Goal: Check status: Check status

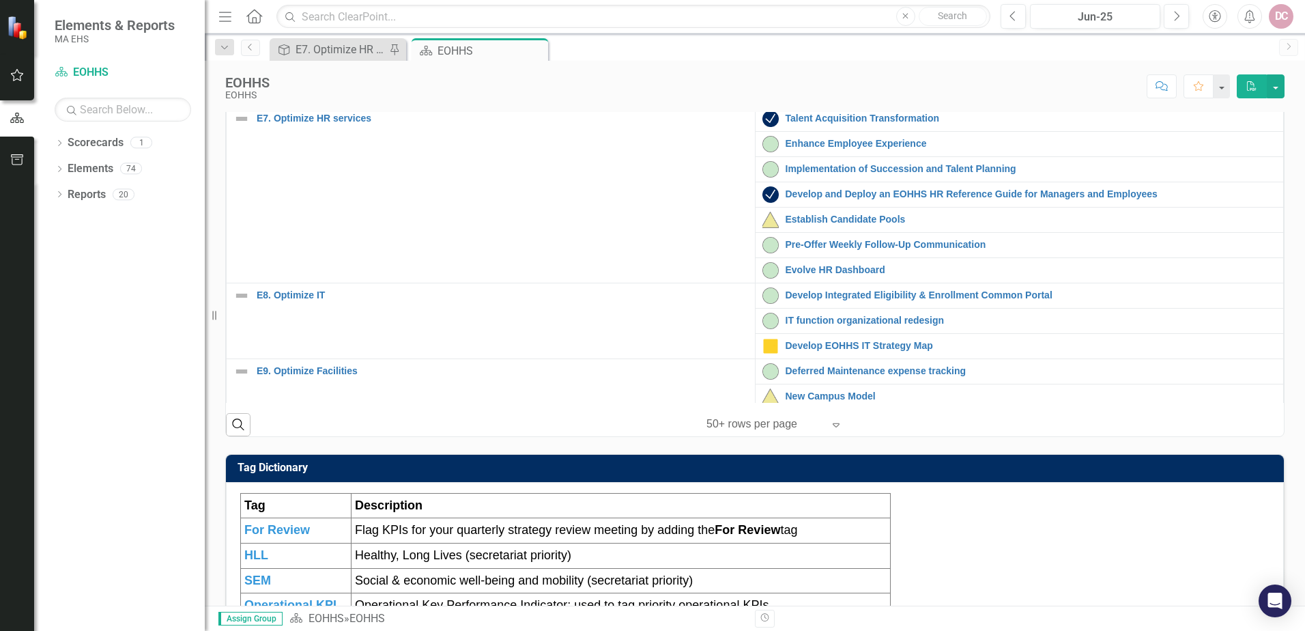
scroll to position [273, 0]
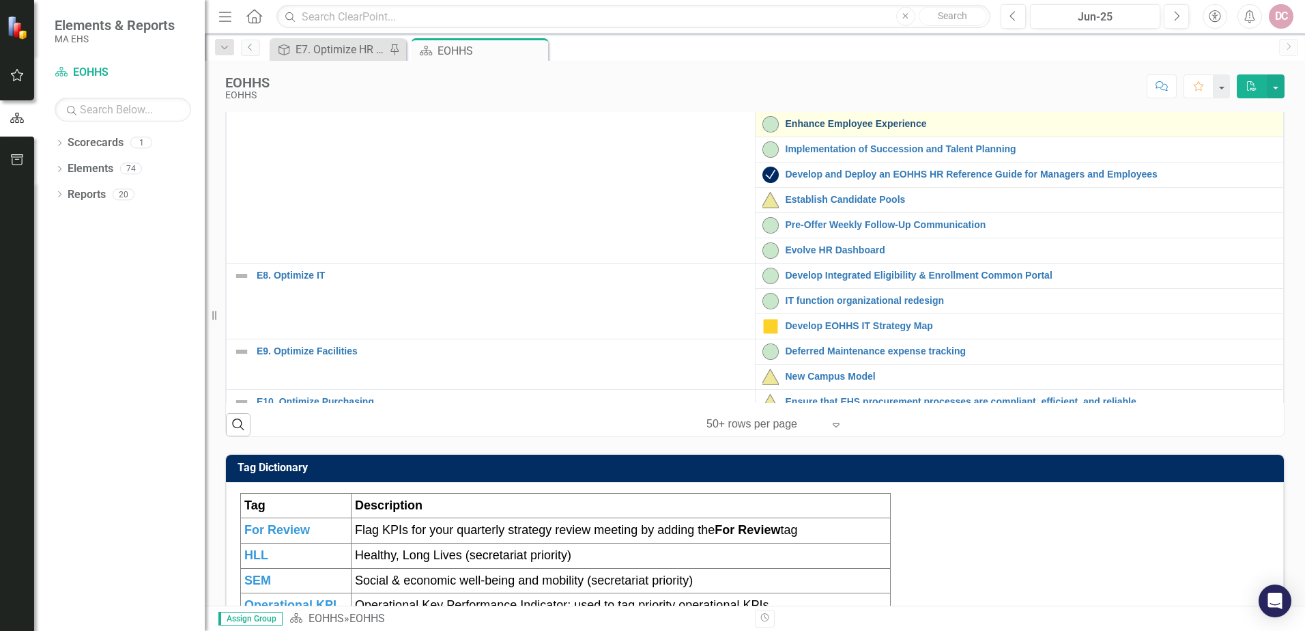
click at [821, 129] on link "Enhance Employee Experience" at bounding box center [1032, 124] width 492 height 10
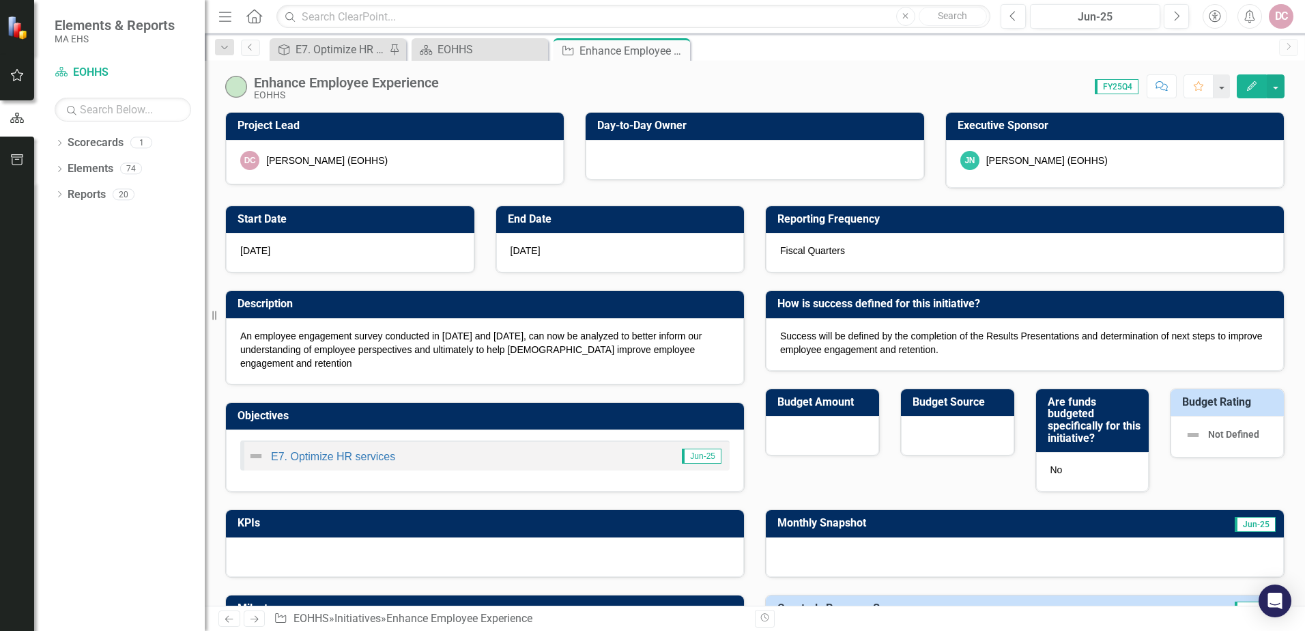
checkbox input "true"
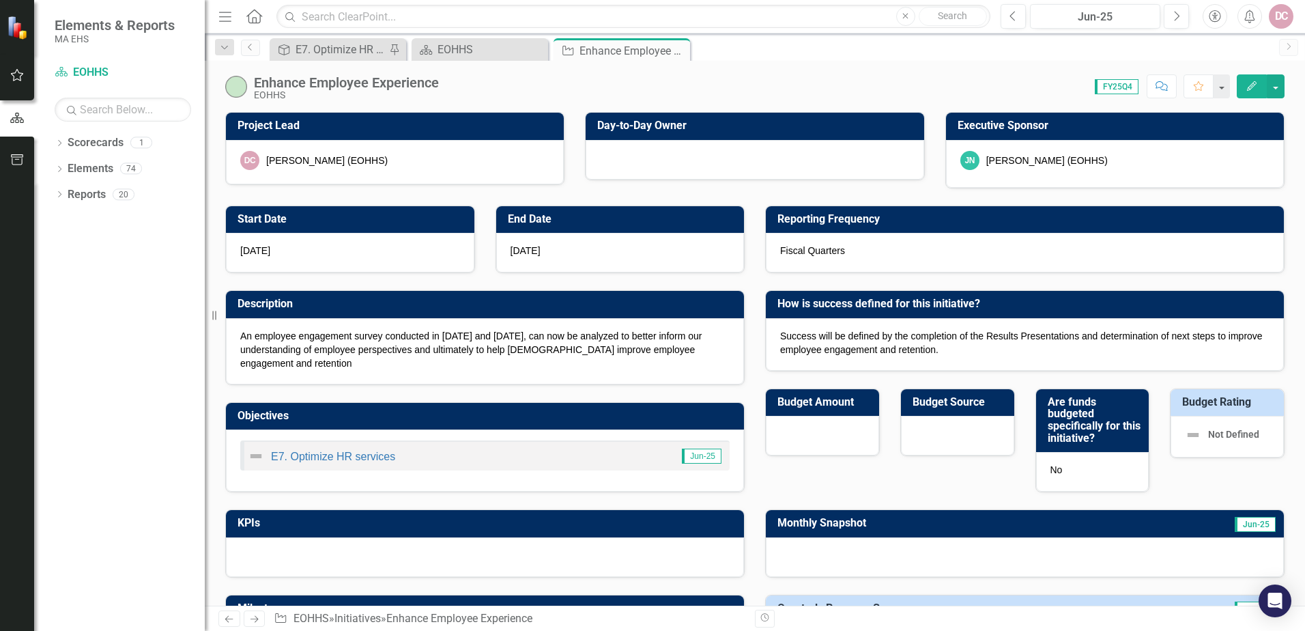
checkbox input "true"
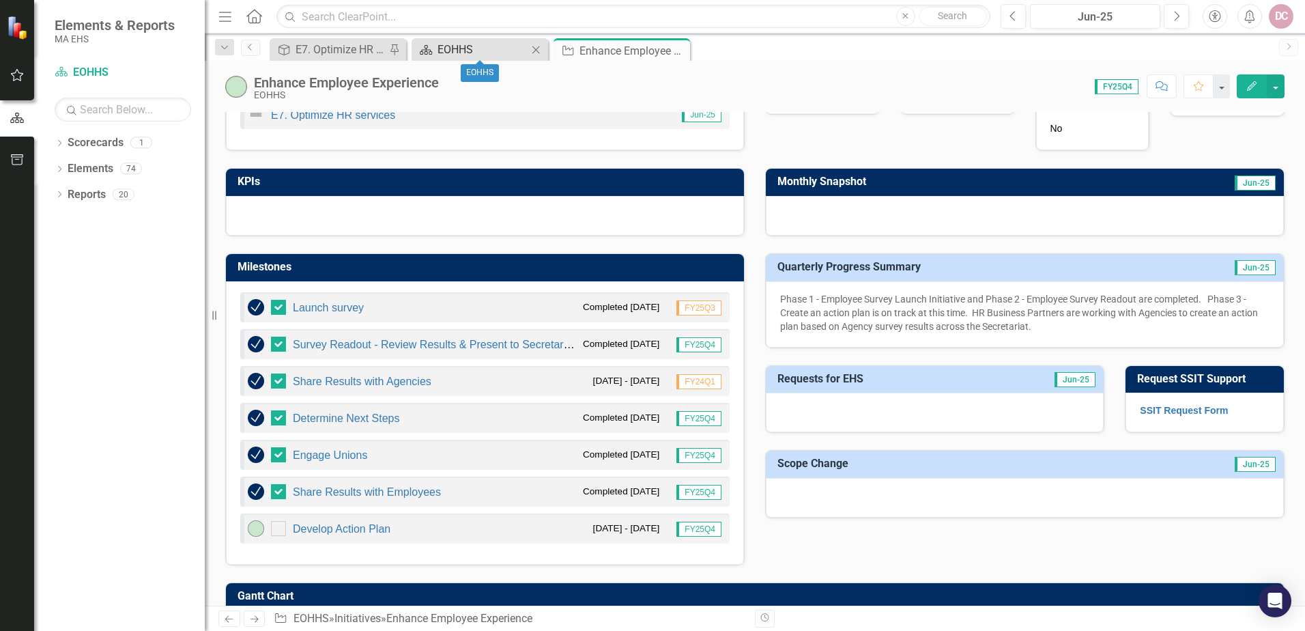
click at [498, 46] on div "EOHHS" at bounding box center [483, 49] width 90 height 17
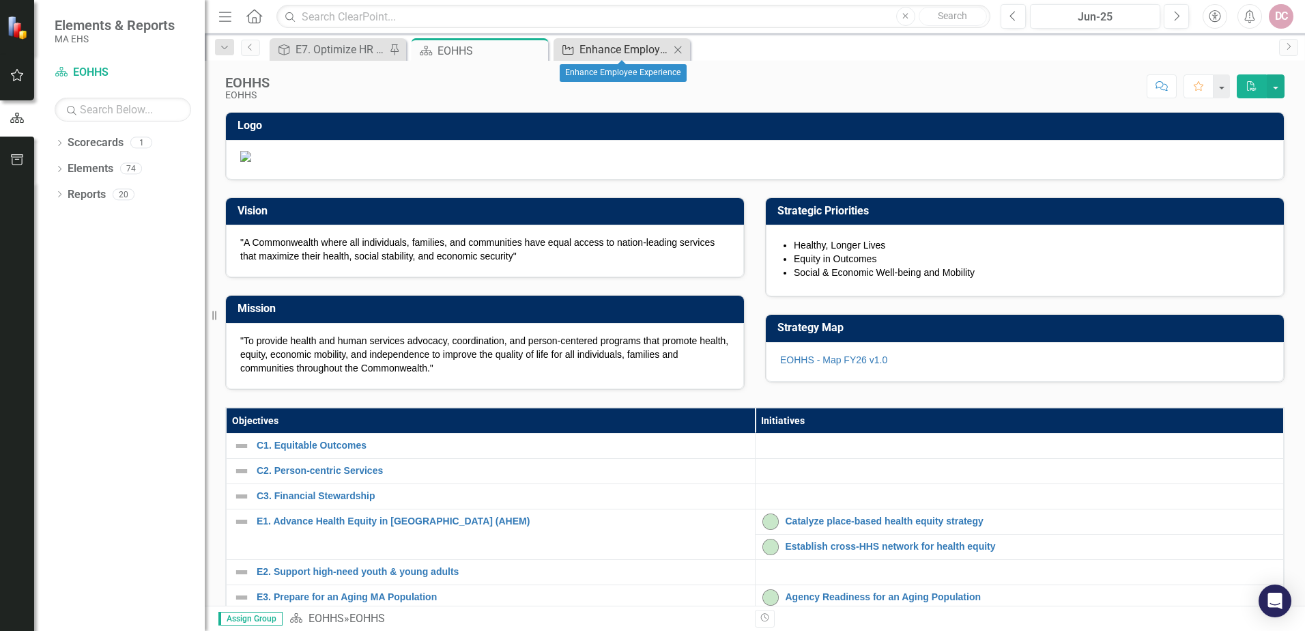
click at [599, 46] on div "Enhance Employee Experience" at bounding box center [625, 49] width 90 height 17
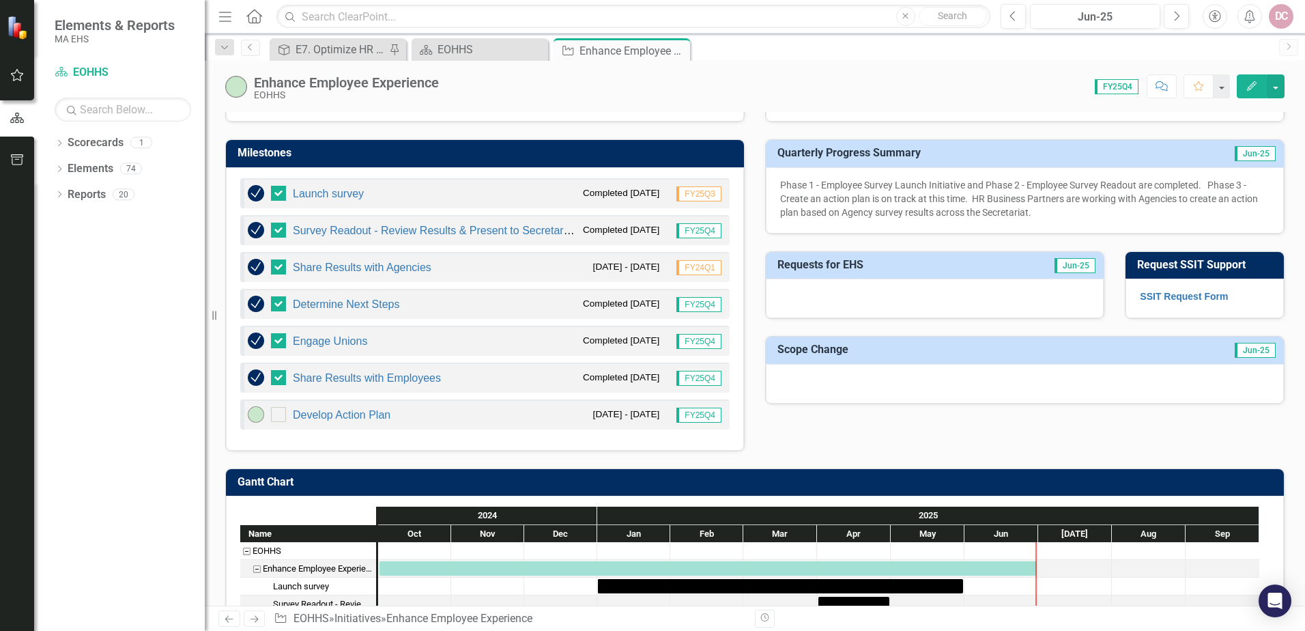
scroll to position [478, 0]
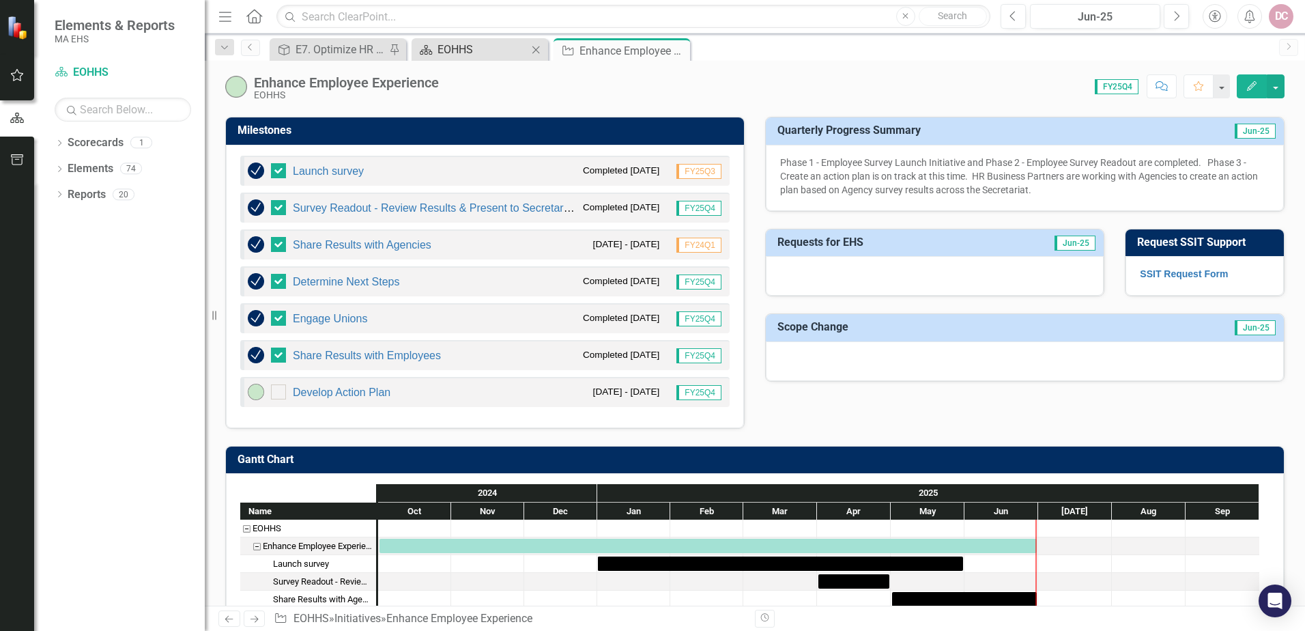
click at [473, 45] on div "EOHHS" at bounding box center [483, 49] width 90 height 17
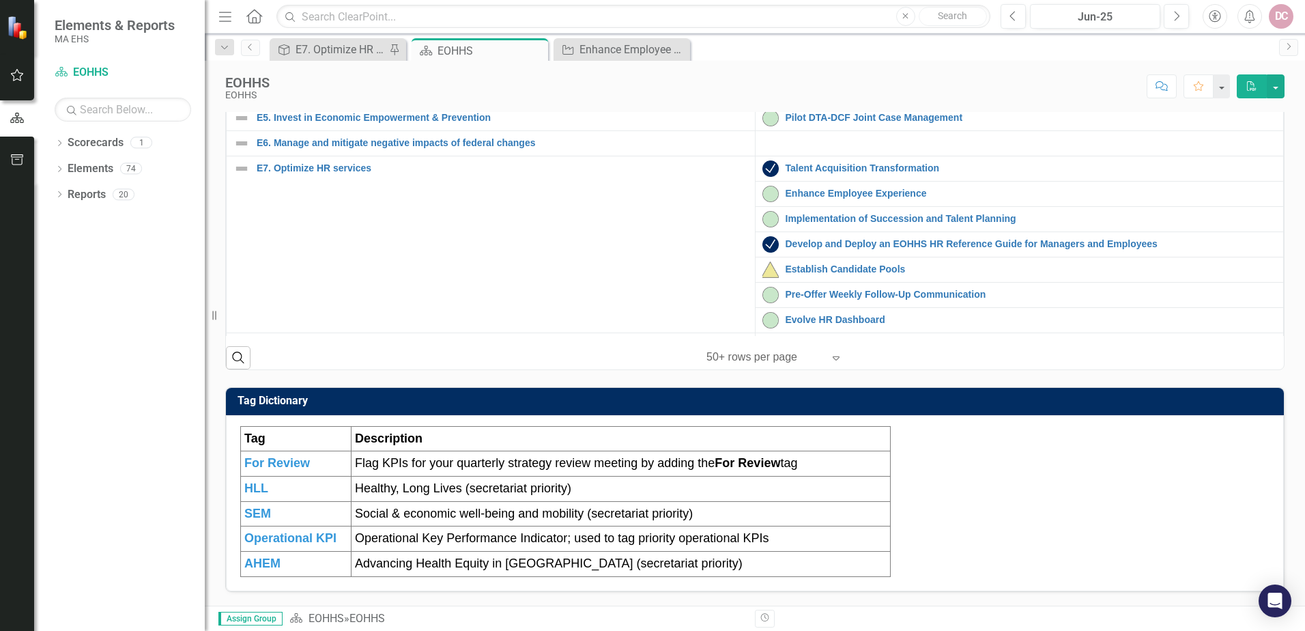
scroll to position [205, 0]
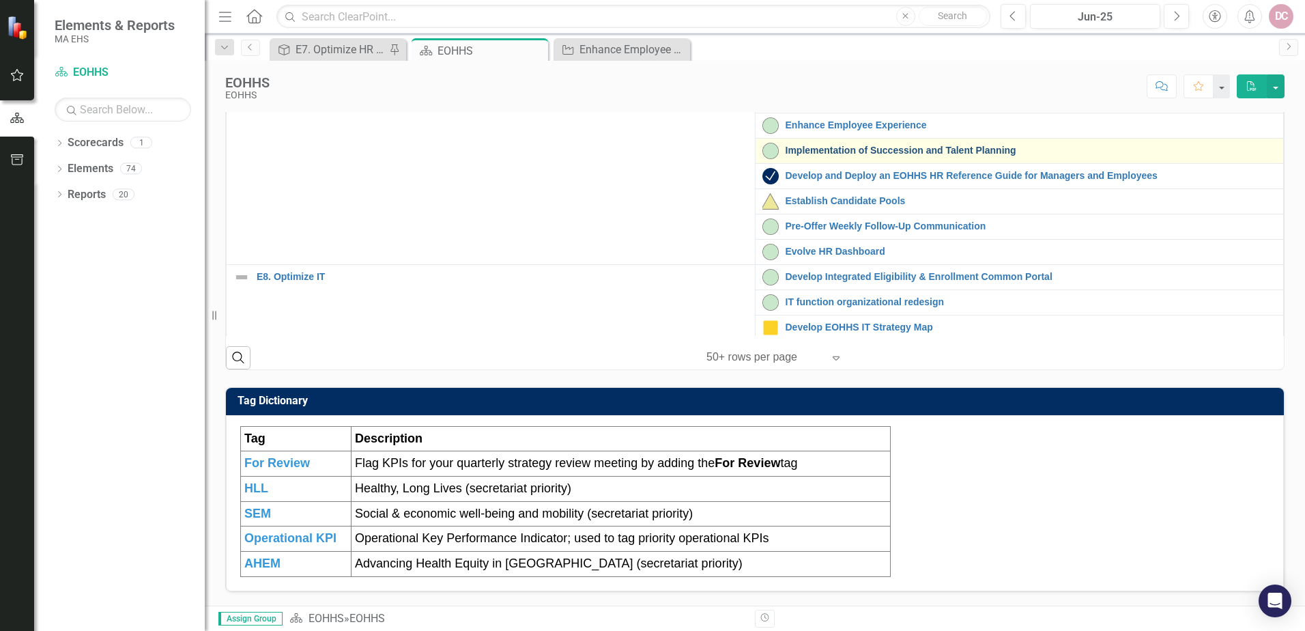
click at [846, 156] on link "Implementation of Succession and Talent Planning" at bounding box center [1032, 150] width 492 height 10
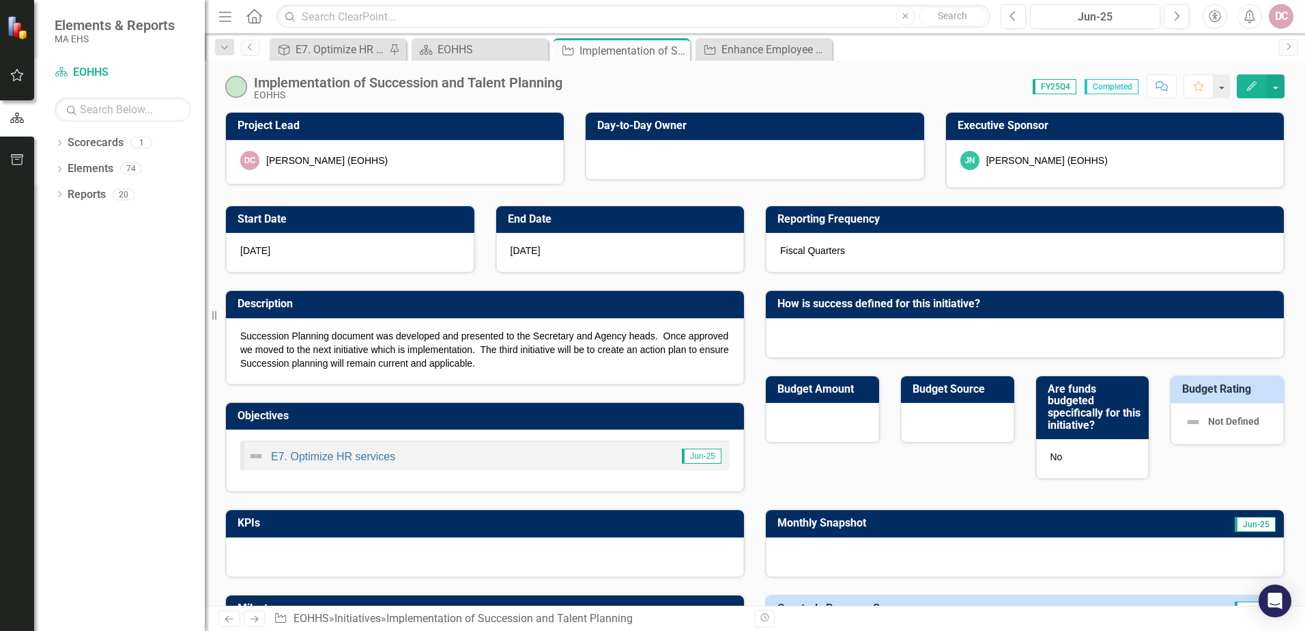
checkbox input "true"
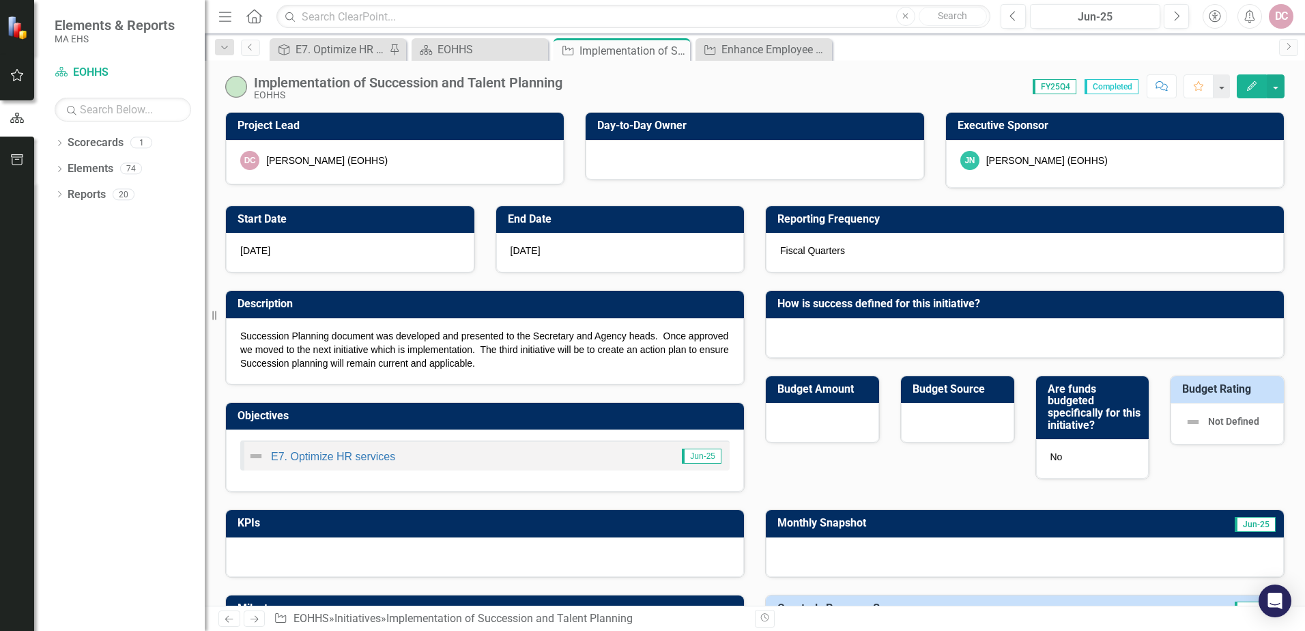
checkbox input "true"
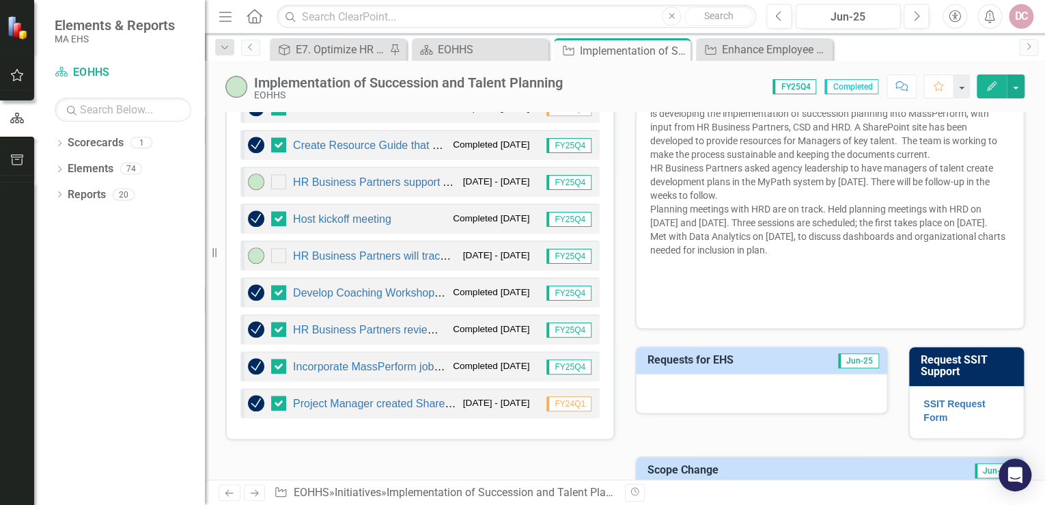
scroll to position [573, 0]
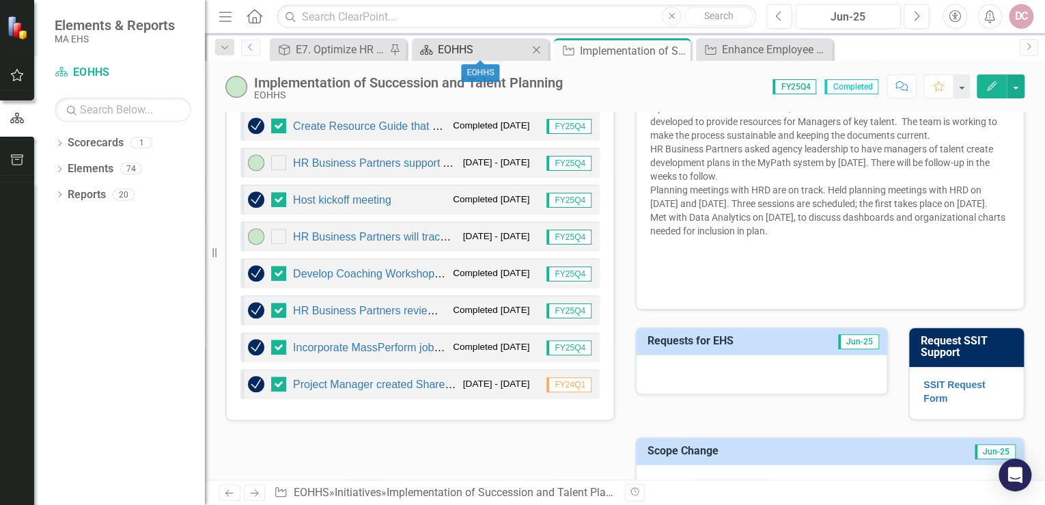
click at [467, 48] on div "EOHHS" at bounding box center [483, 49] width 90 height 17
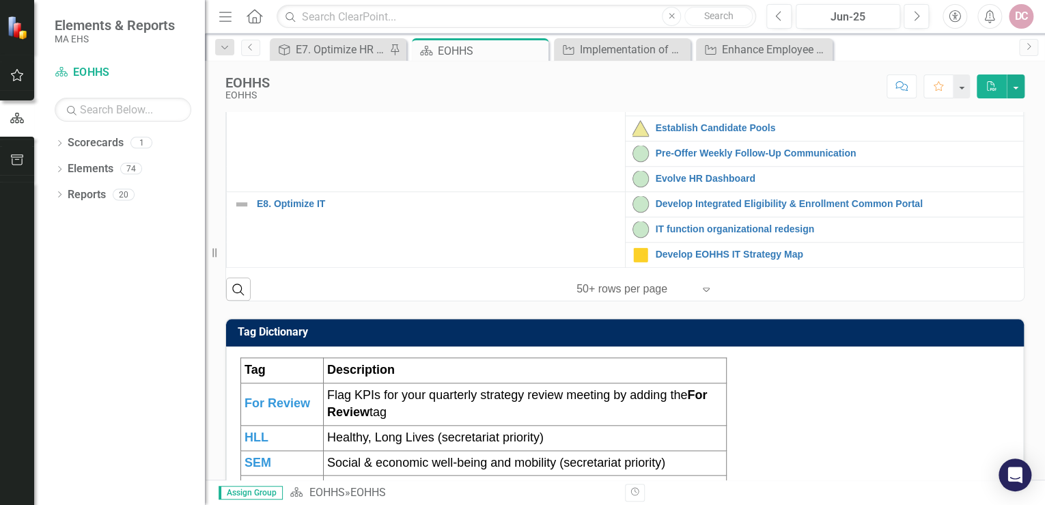
scroll to position [328, 0]
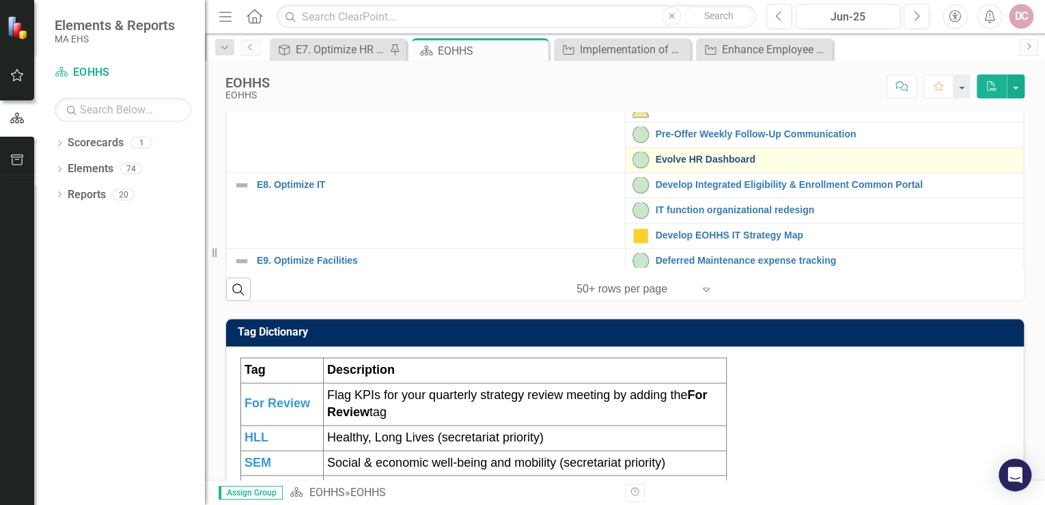
click at [664, 165] on link "Evolve HR Dashboard" at bounding box center [835, 159] width 361 height 10
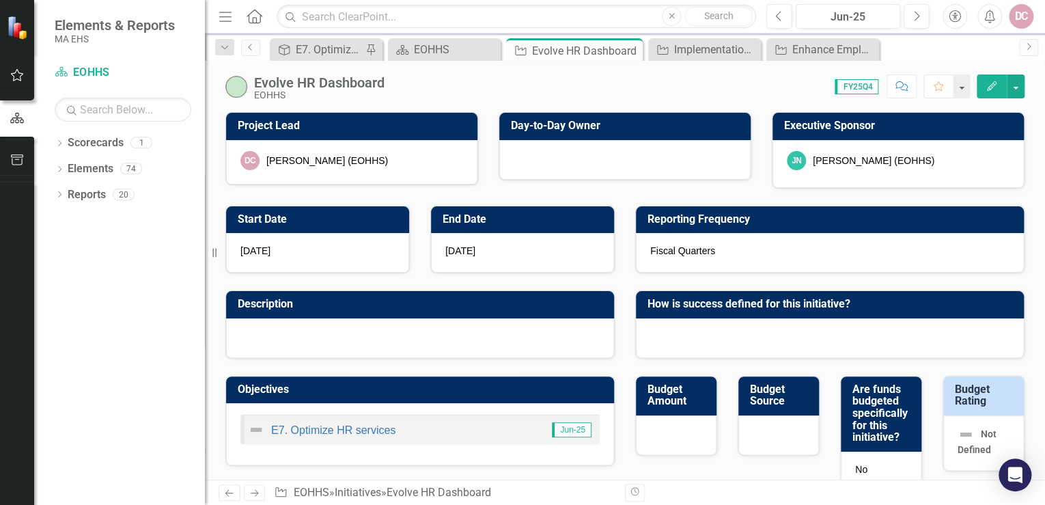
click at [311, 328] on div at bounding box center [420, 338] width 388 height 40
click at [337, 303] on h3 "Description" at bounding box center [422, 304] width 369 height 12
click at [325, 324] on div at bounding box center [420, 338] width 388 height 40
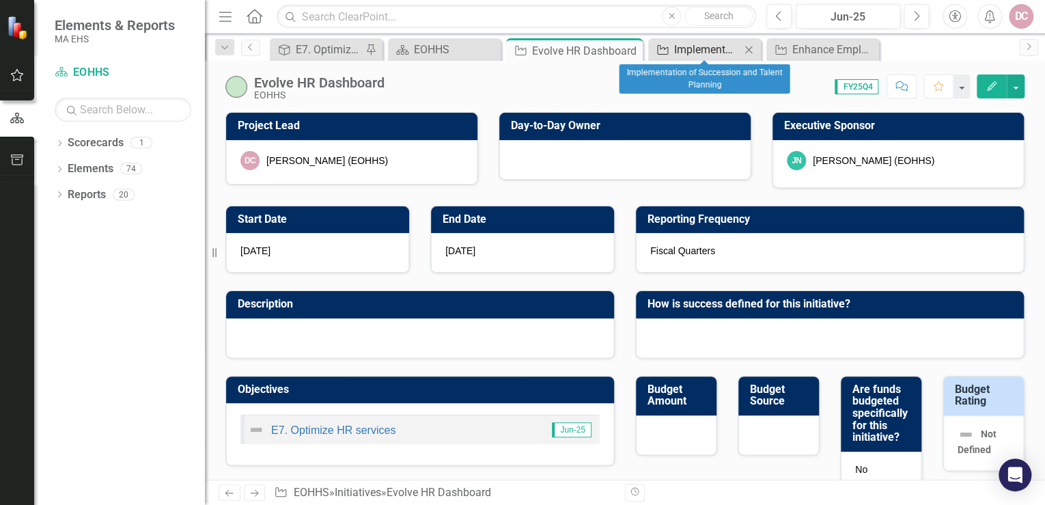
click at [714, 44] on div "Implementation of Succession and Talent Planning" at bounding box center [707, 49] width 66 height 17
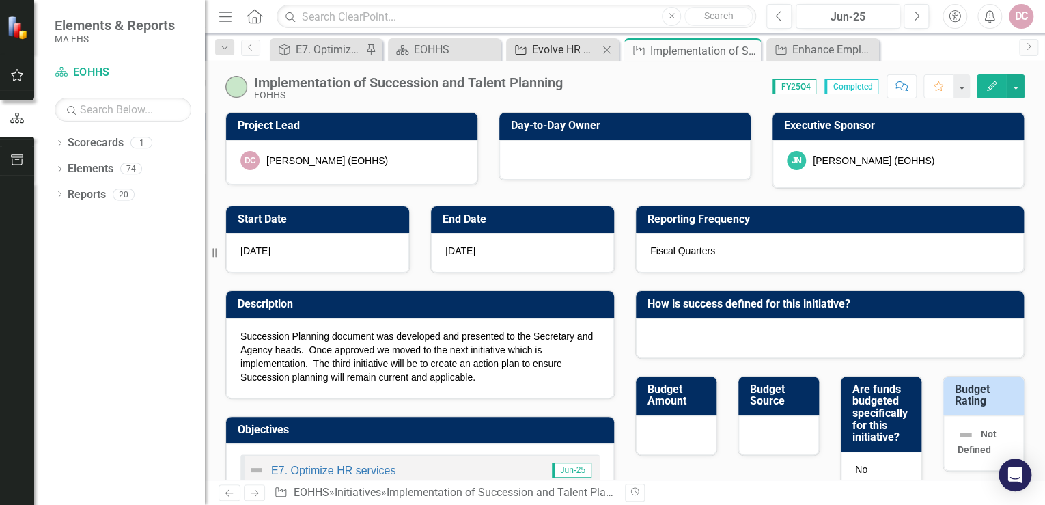
click at [571, 47] on div "Evolve HR Dashboard" at bounding box center [565, 49] width 66 height 17
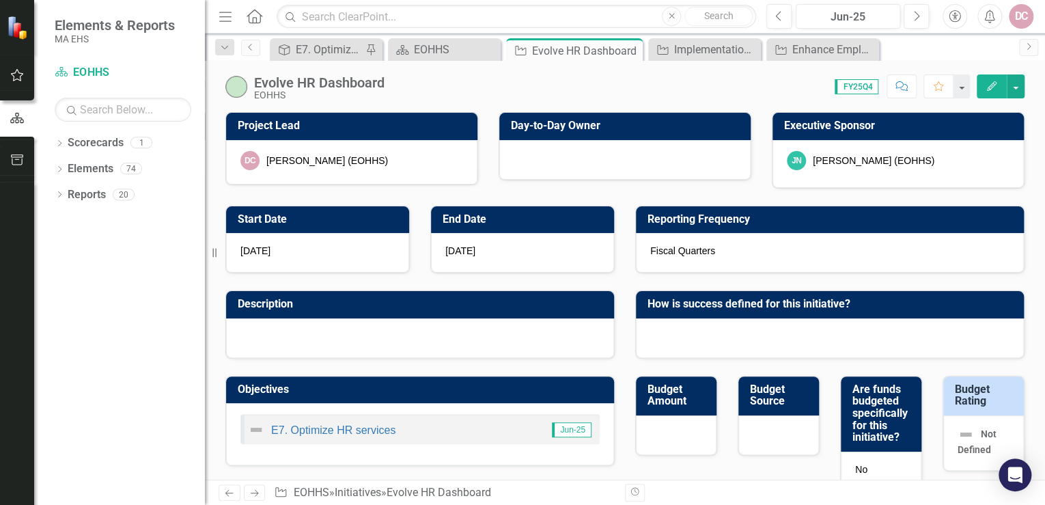
click at [990, 85] on icon "button" at bounding box center [992, 86] width 10 height 10
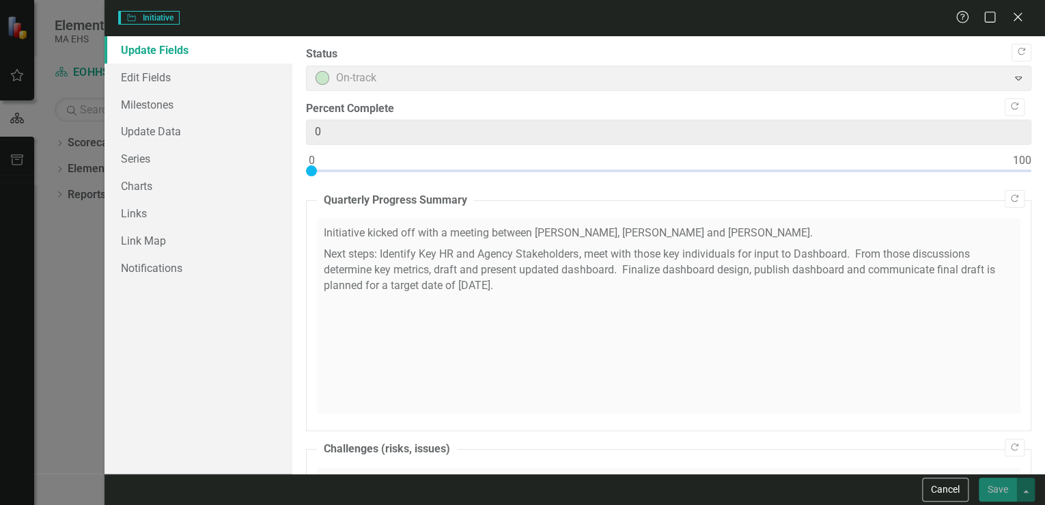
type input "0"
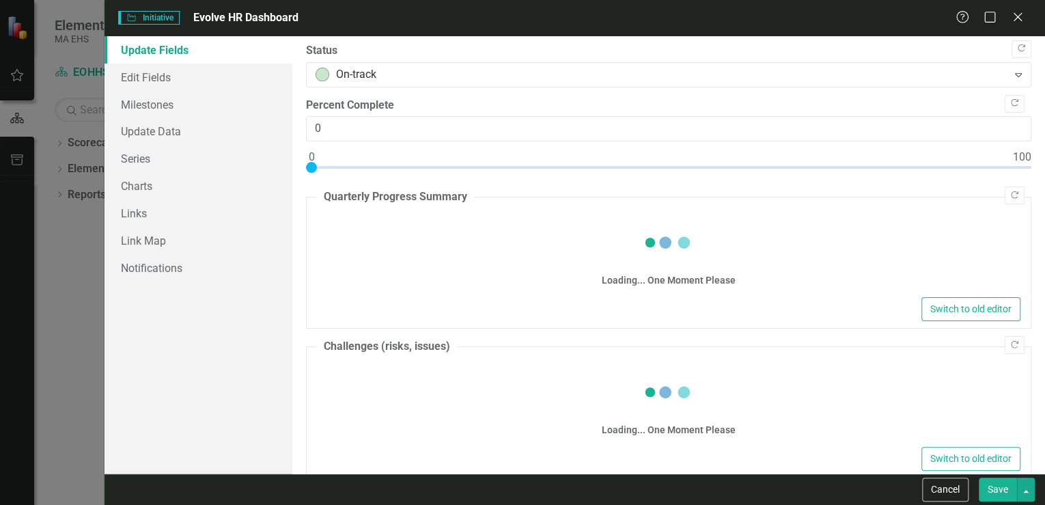
scroll to position [1, 0]
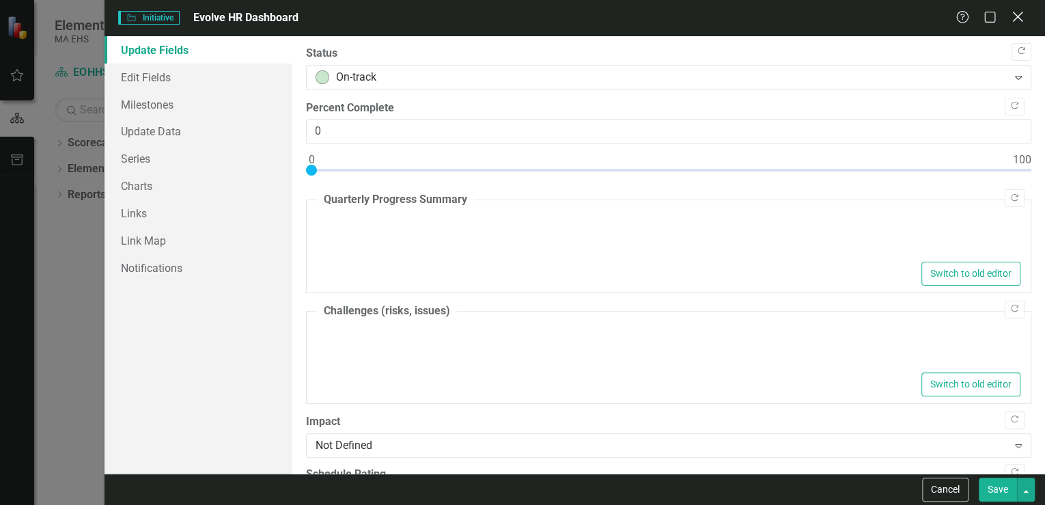
type textarea "<p>Initiative kicked off with a meeting between [PERSON_NAME], [PERSON_NAME] an…"
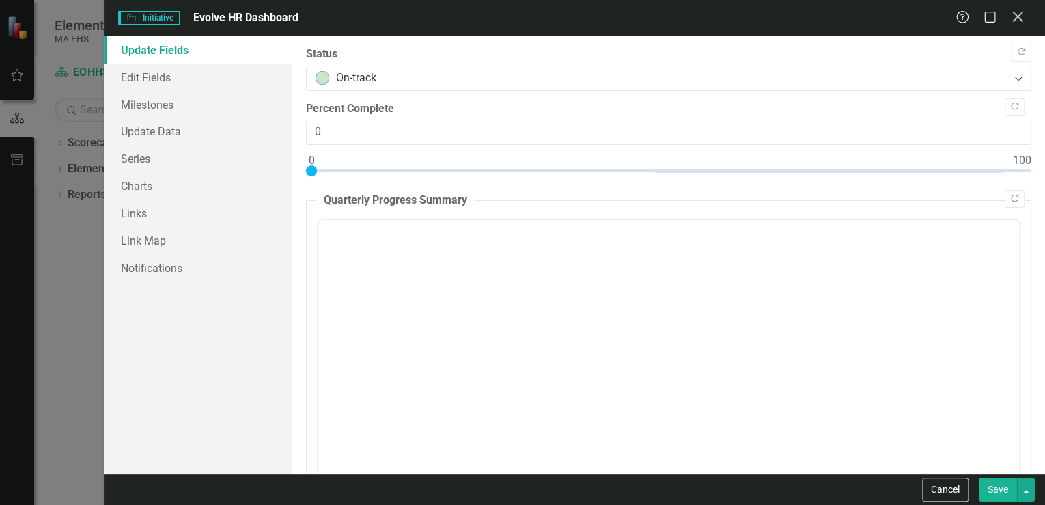
click at [1018, 14] on icon "Close" at bounding box center [1016, 16] width 17 height 13
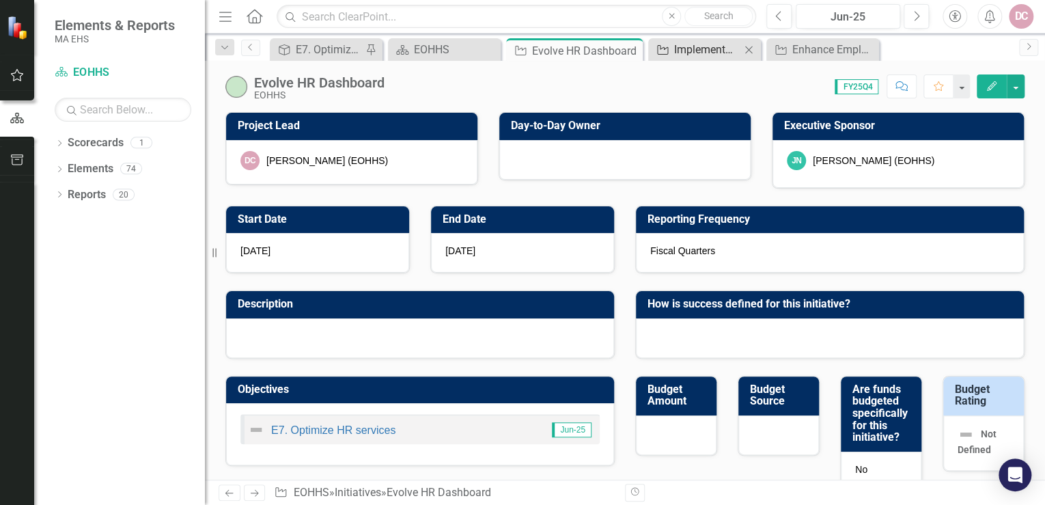
click at [685, 44] on div "Implementation of Succession and Talent Planning" at bounding box center [707, 49] width 66 height 17
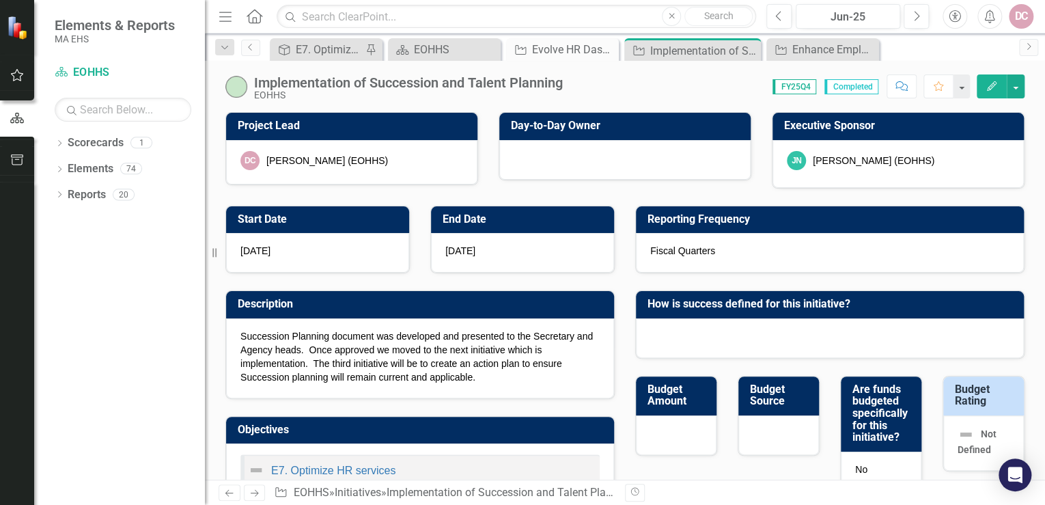
checkbox input "true"
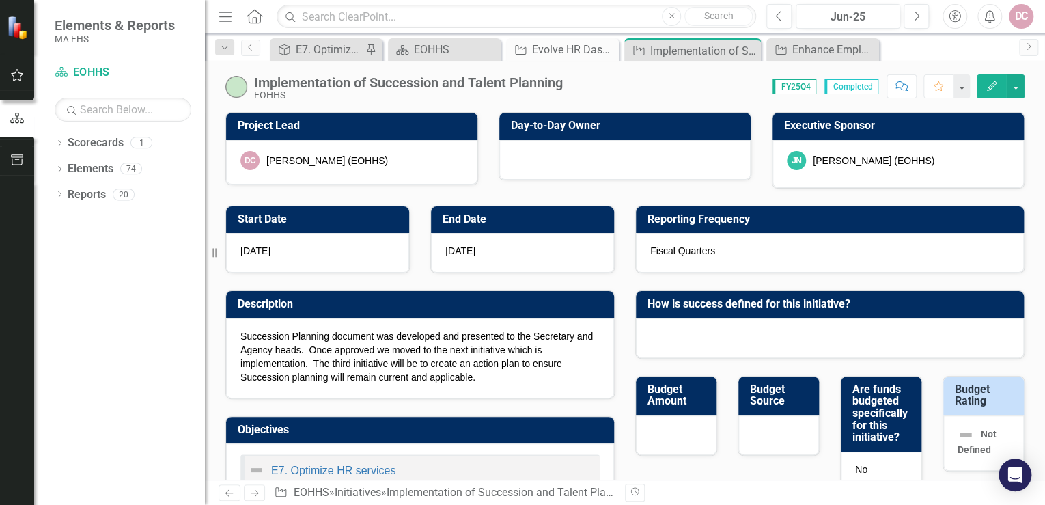
checkbox input "true"
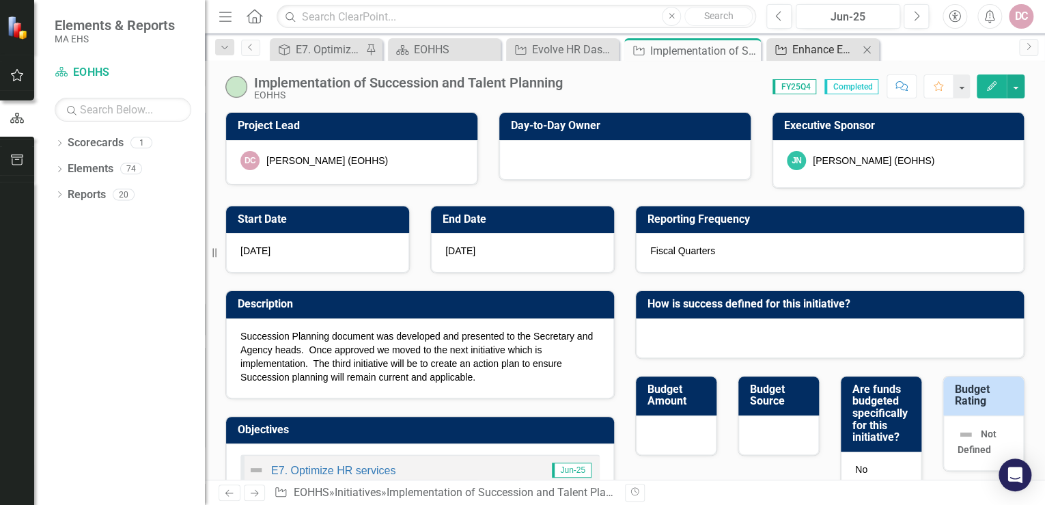
click at [832, 48] on div "Enhance Employee Experience" at bounding box center [825, 49] width 66 height 17
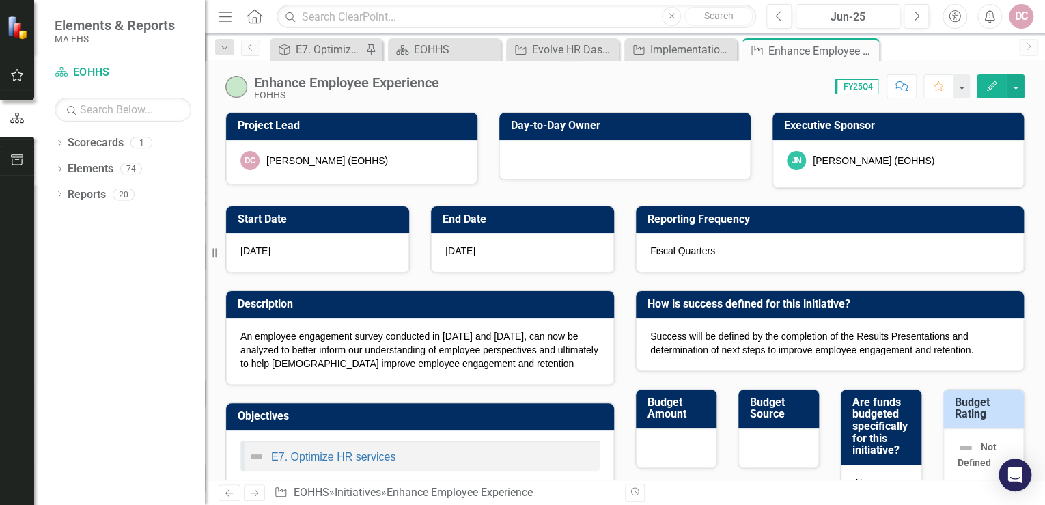
checkbox input "true"
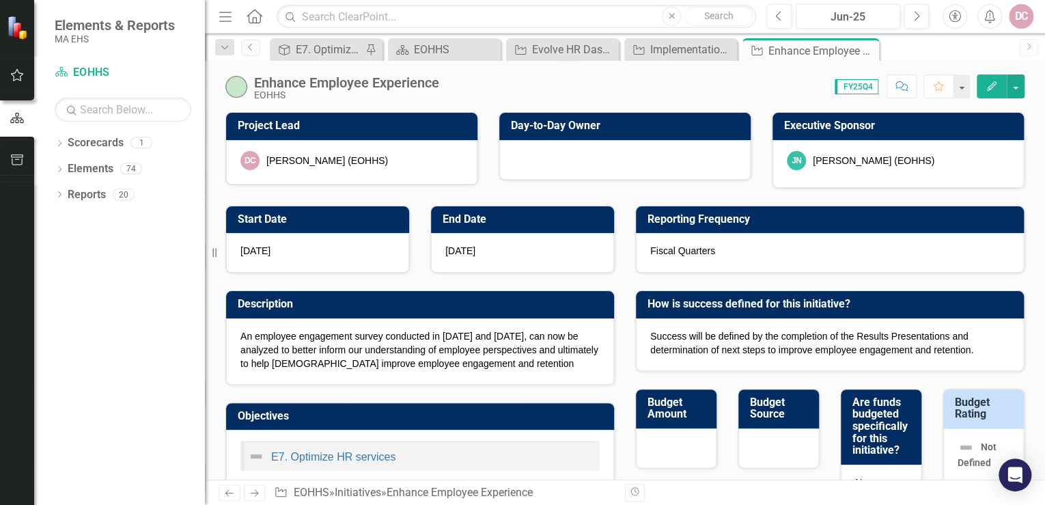
checkbox input "true"
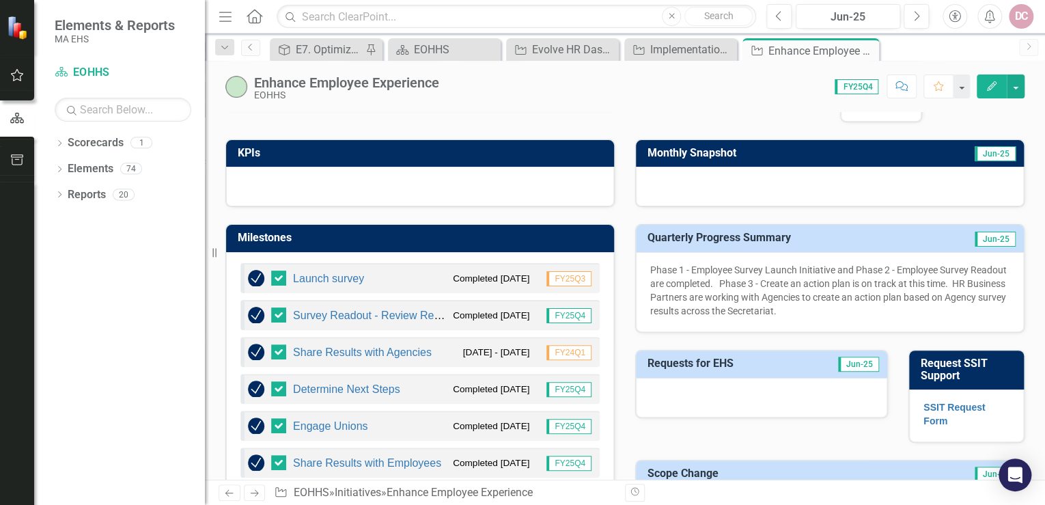
scroll to position [437, 0]
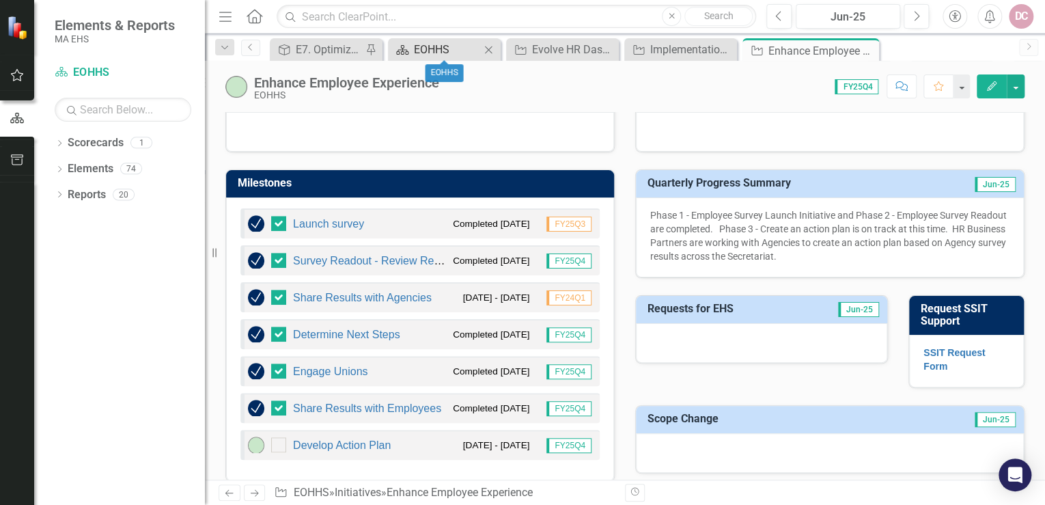
click at [436, 46] on div "EOHHS" at bounding box center [447, 49] width 66 height 17
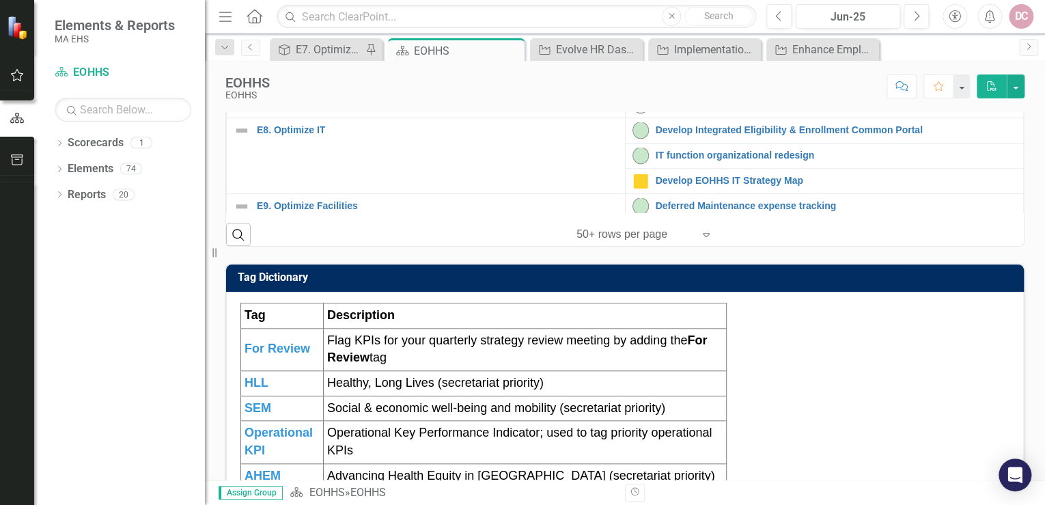
scroll to position [273, 0]
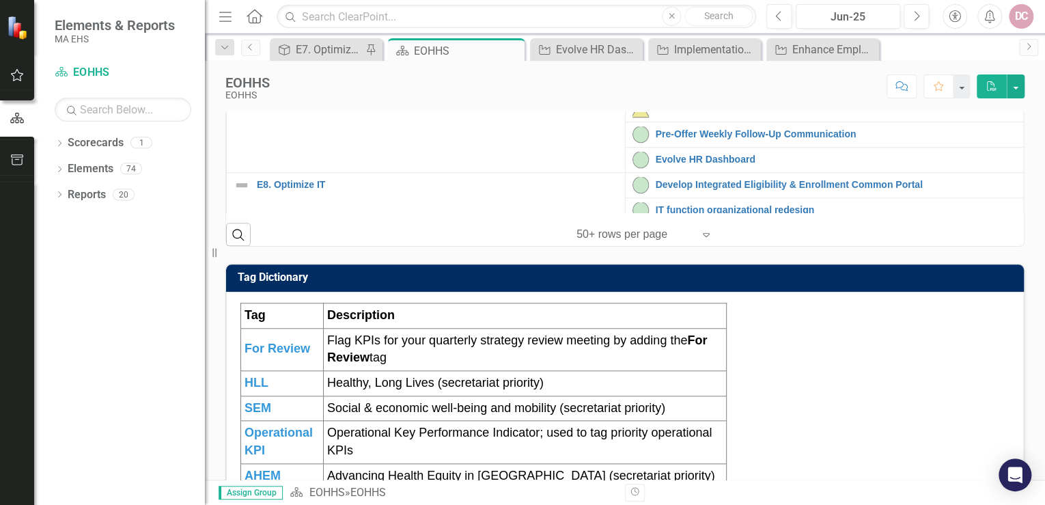
click at [672, 92] on link "Develop and Deploy an EOHHS HR Reference Guide for Managers and Employees" at bounding box center [835, 81] width 361 height 21
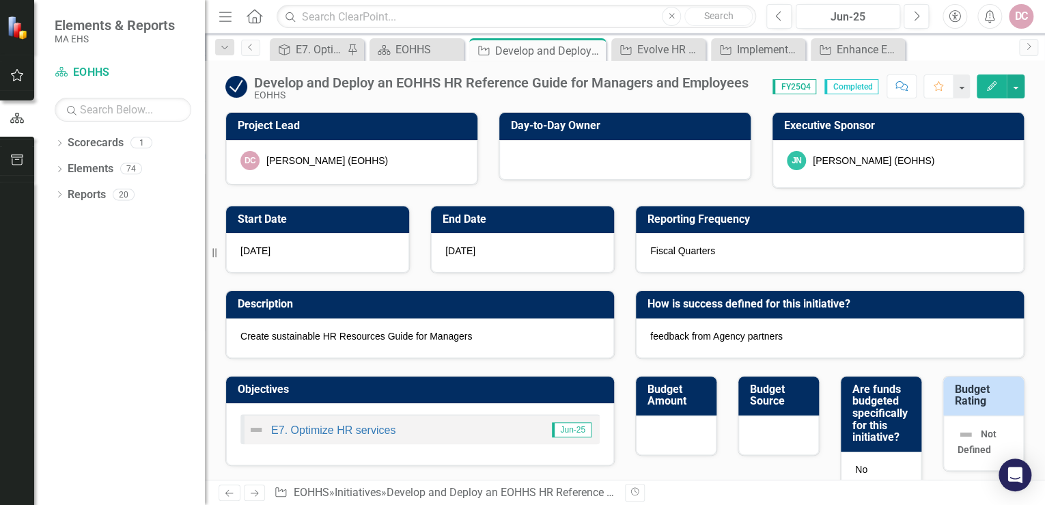
checkbox input "true"
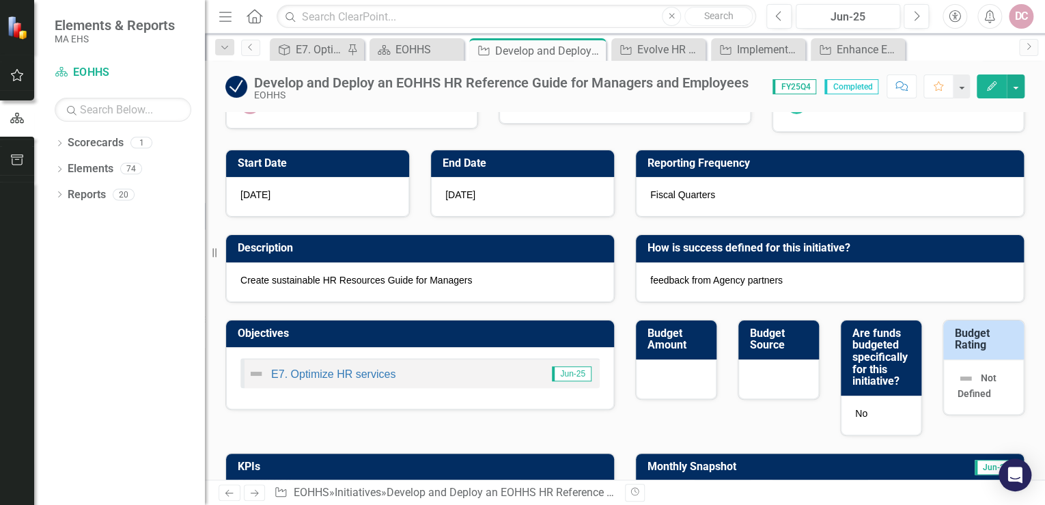
scroll to position [55, 0]
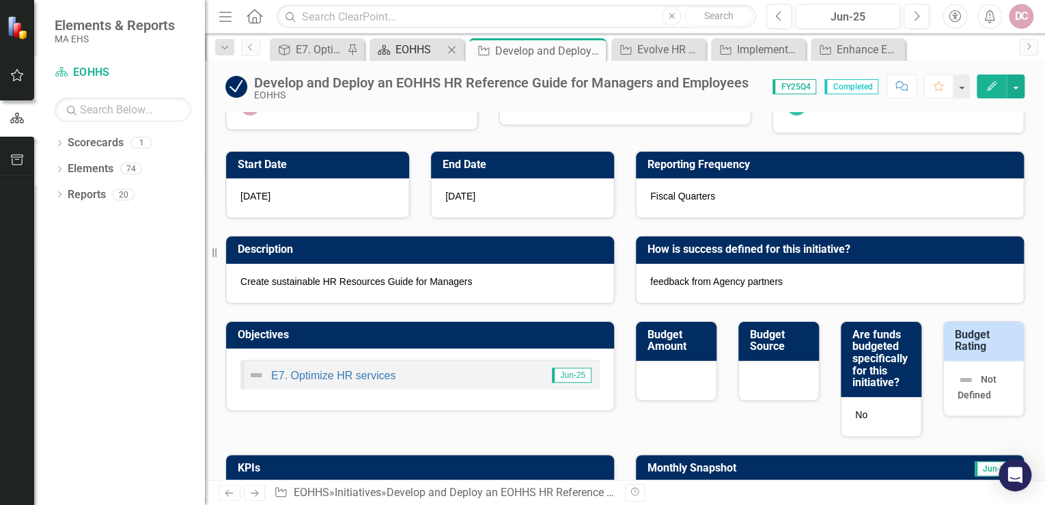
click at [423, 46] on div "EOHHS" at bounding box center [419, 49] width 48 height 17
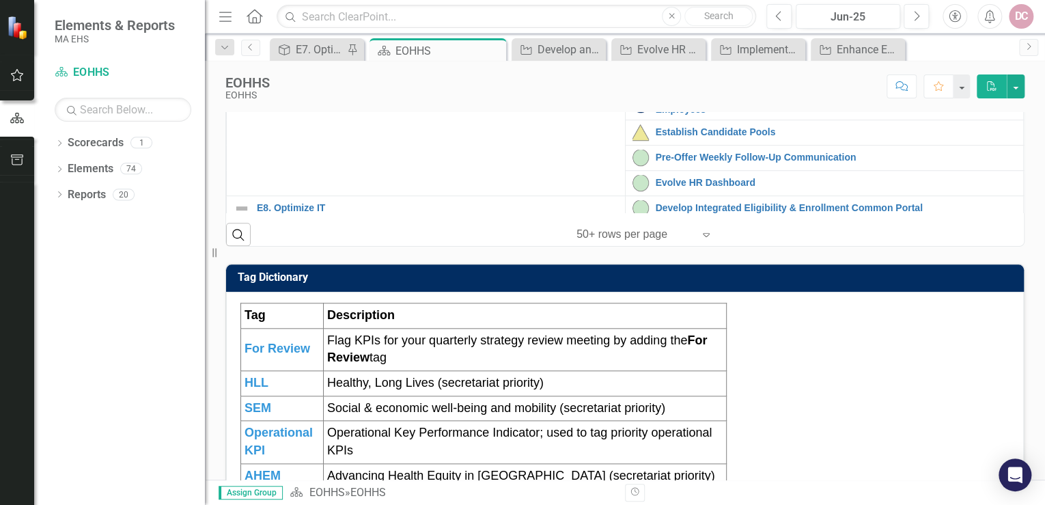
scroll to position [273, 0]
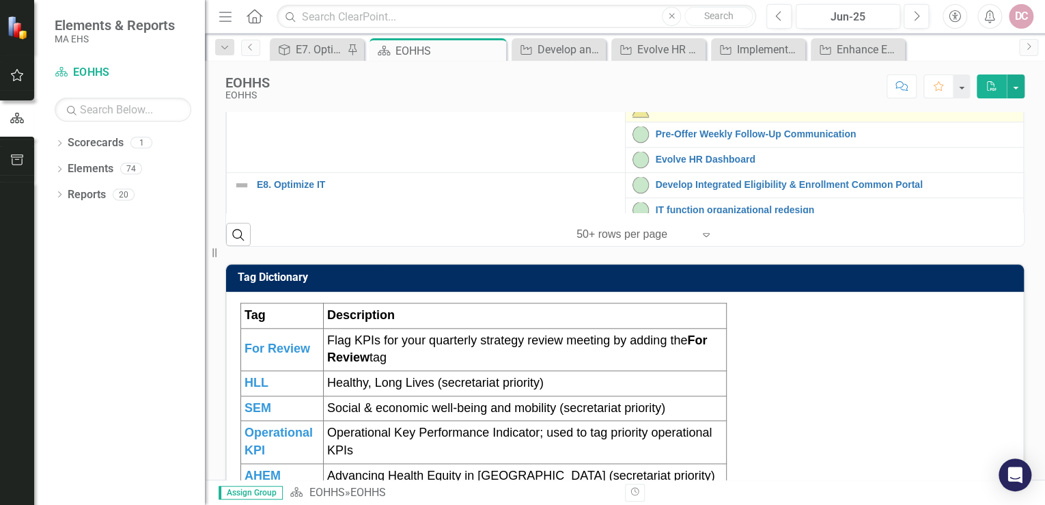
click at [685, 114] on link "Establish Candidate Pools" at bounding box center [835, 109] width 361 height 10
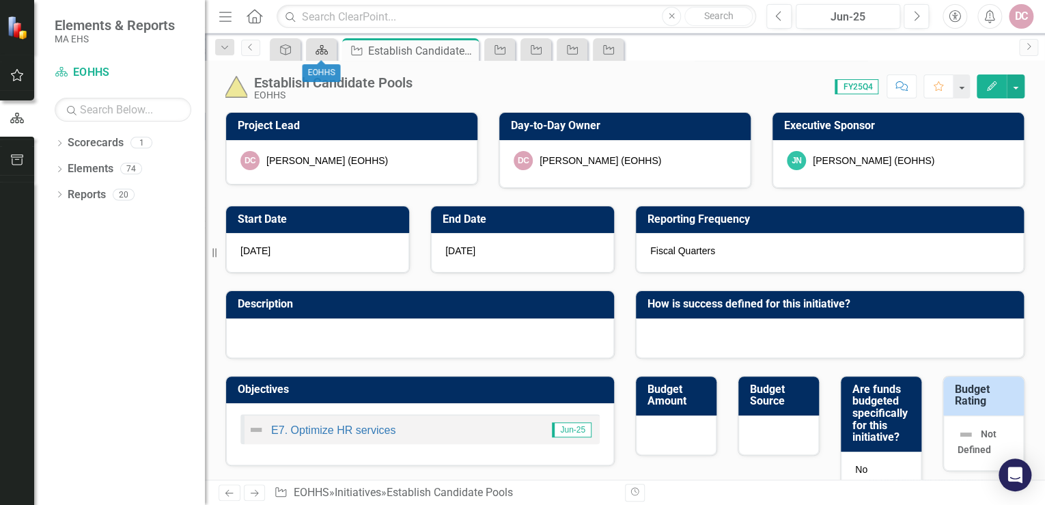
click at [323, 47] on icon "Scorecard" at bounding box center [322, 49] width 14 height 11
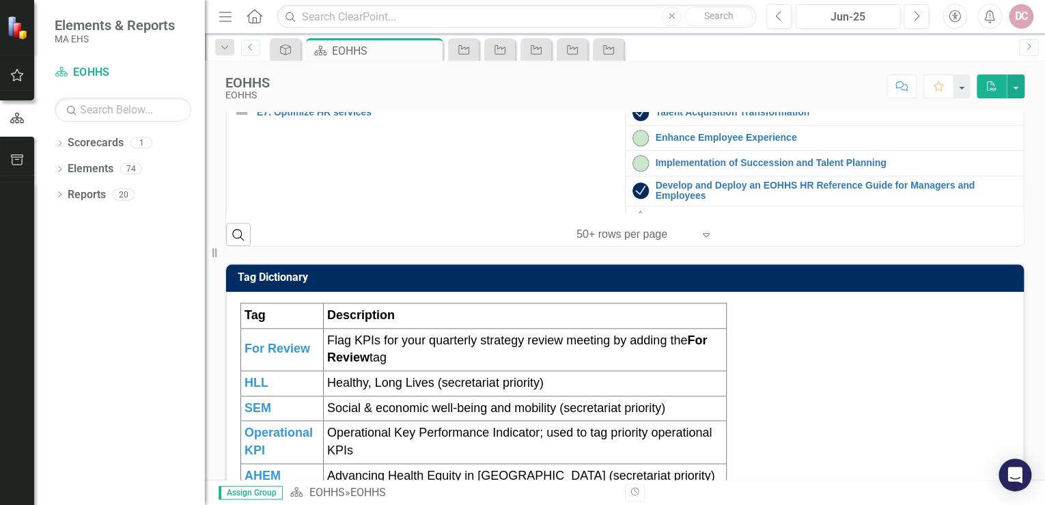
scroll to position [218, 0]
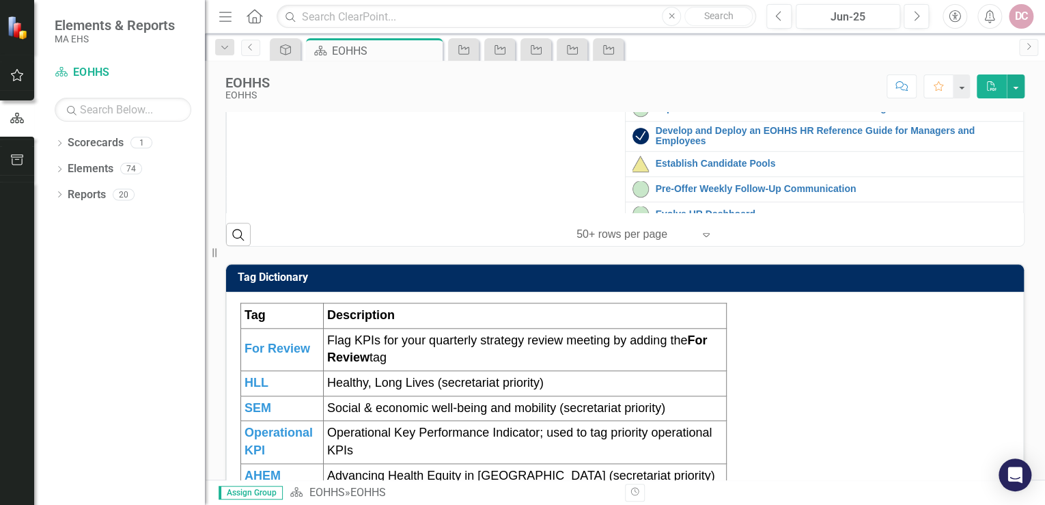
click at [700, 63] on link "Talent Acquisition Transformation" at bounding box center [835, 58] width 361 height 10
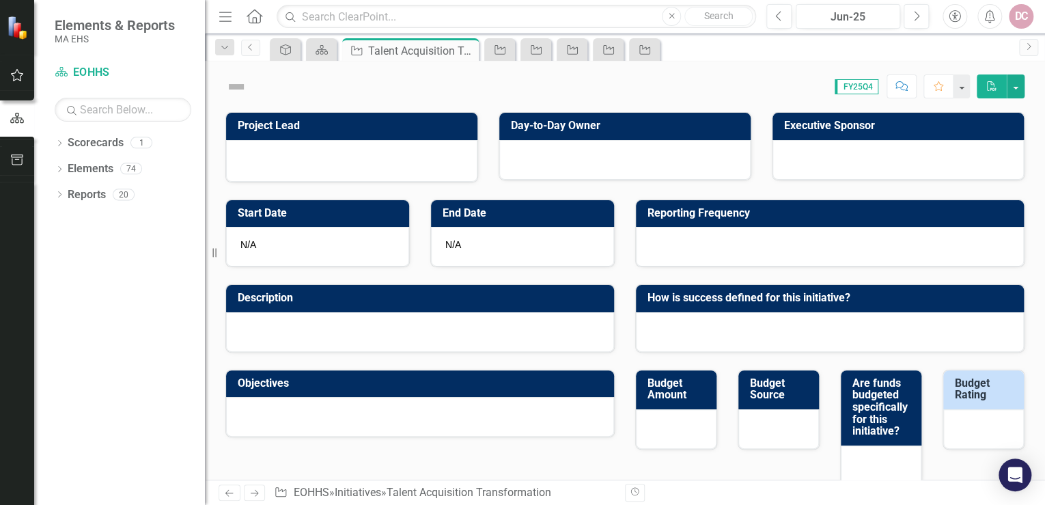
checkbox input "true"
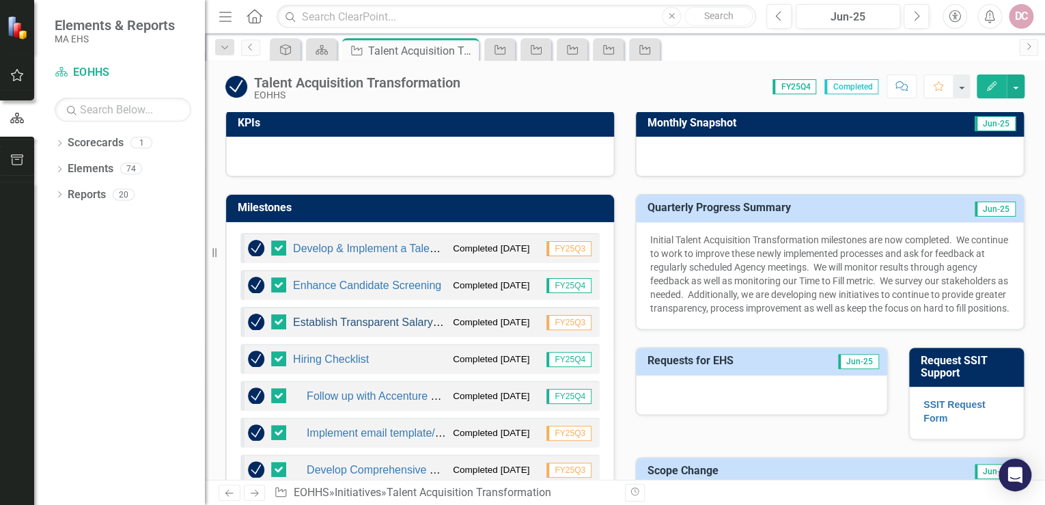
scroll to position [437, 0]
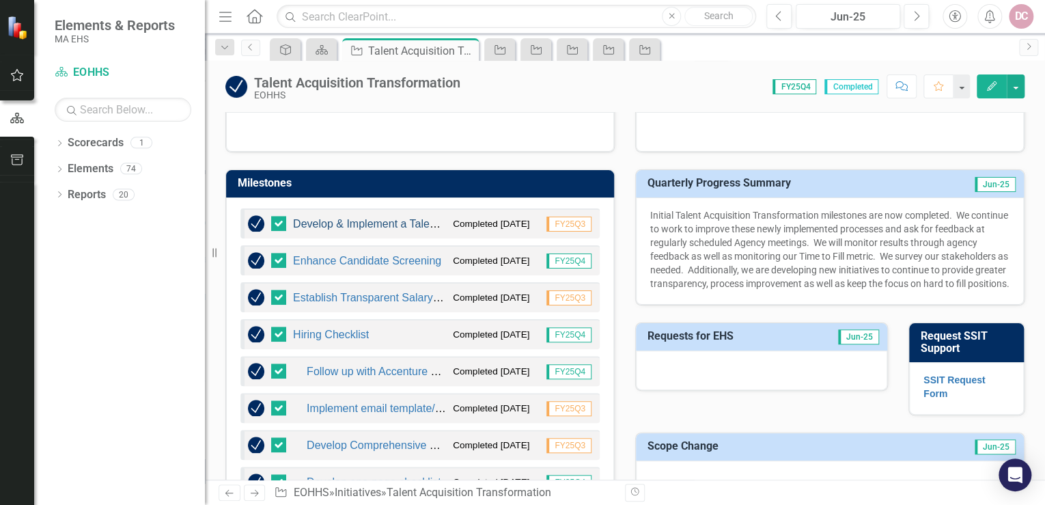
click at [429, 222] on link "Develop & Implement a Talent Sourcing Strategy" at bounding box center [411, 224] width 236 height 12
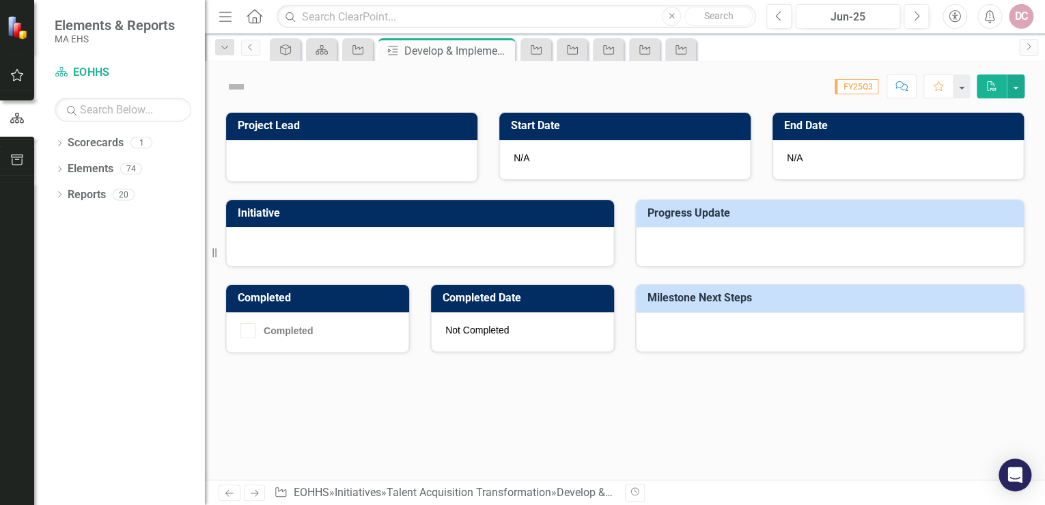
checkbox input "true"
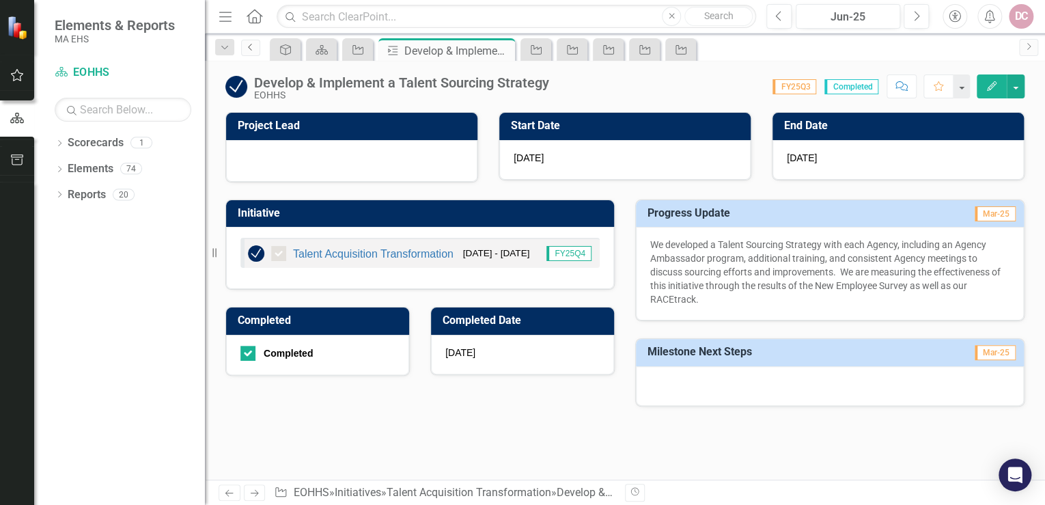
click at [247, 46] on icon "Previous" at bounding box center [250, 47] width 11 height 8
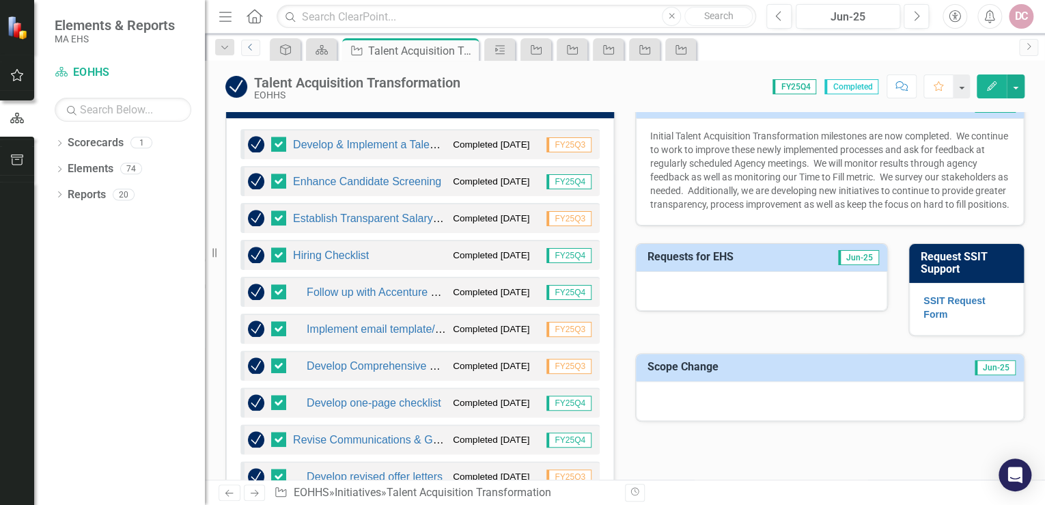
scroll to position [492, 0]
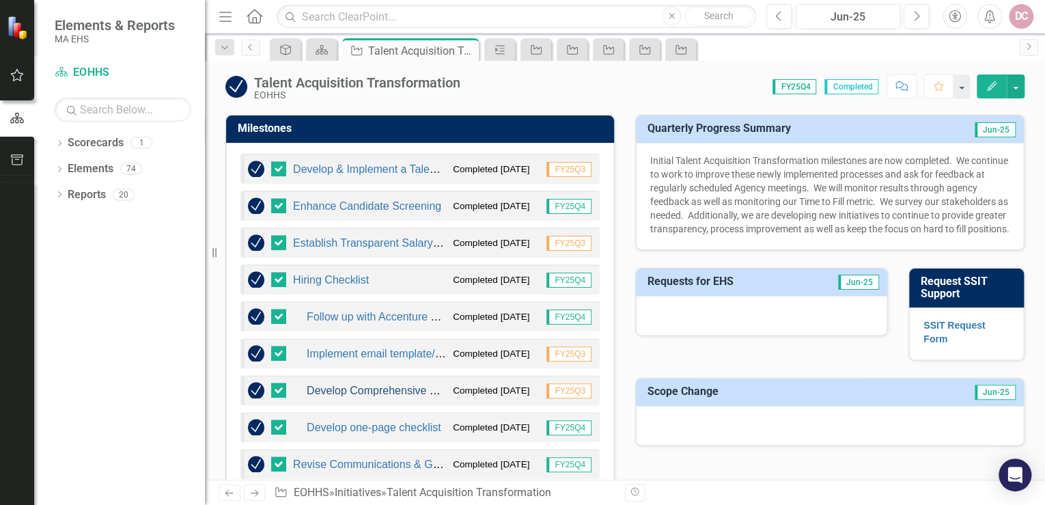
click at [429, 388] on link "Develop Comprehensive hiring Guide for hiring teams" at bounding box center [437, 390] width 260 height 12
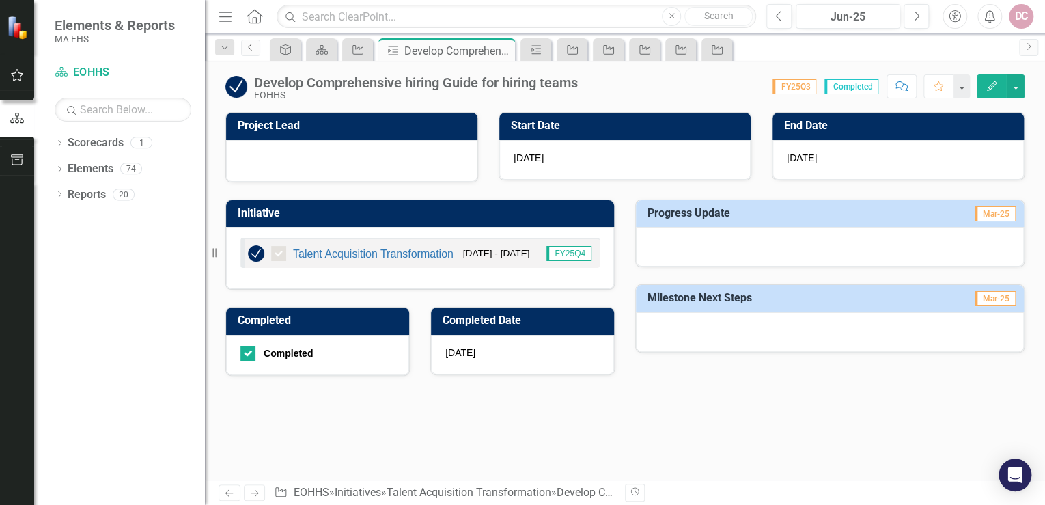
click at [246, 49] on icon "Previous" at bounding box center [250, 47] width 11 height 8
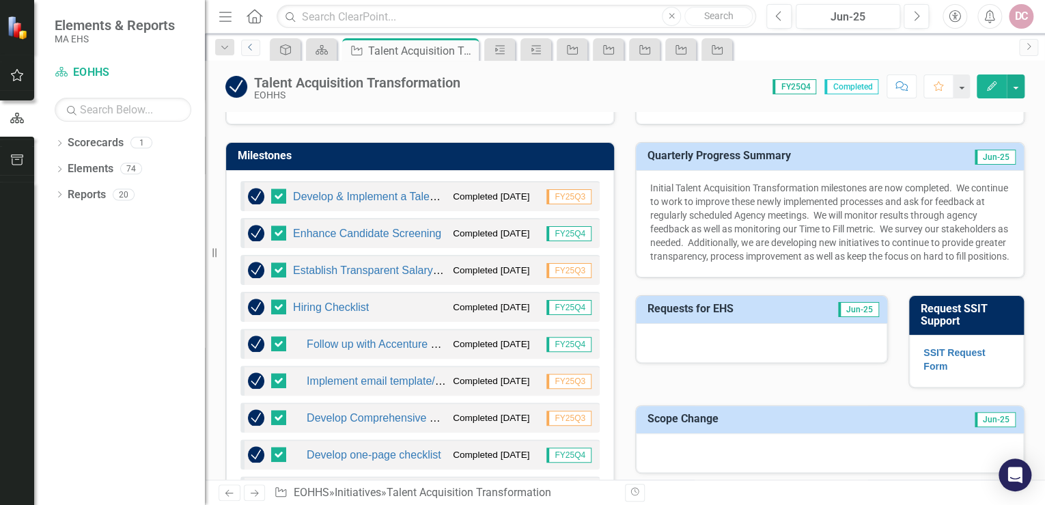
scroll to position [492, 0]
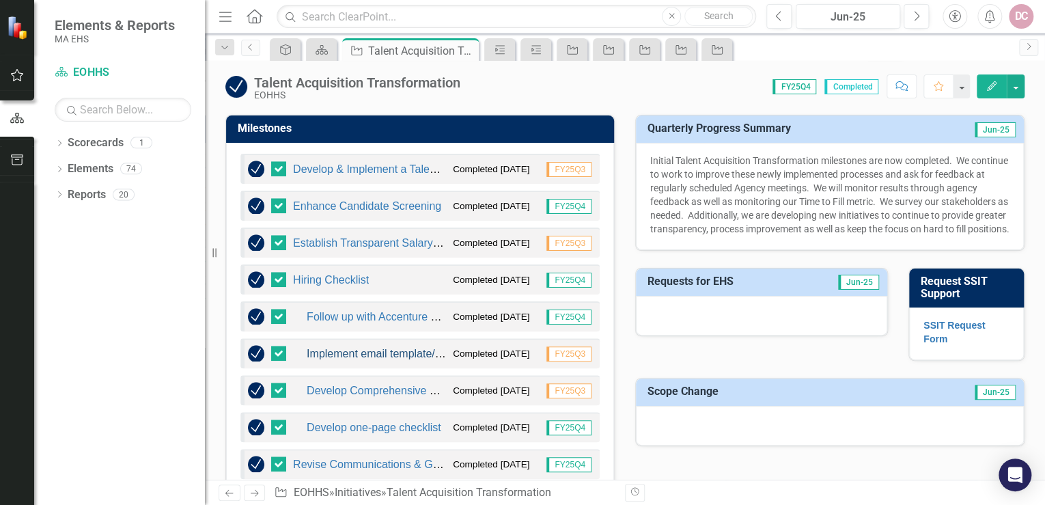
click at [372, 350] on link "Implement email template/guide for newly hired employees" at bounding box center [449, 354] width 285 height 12
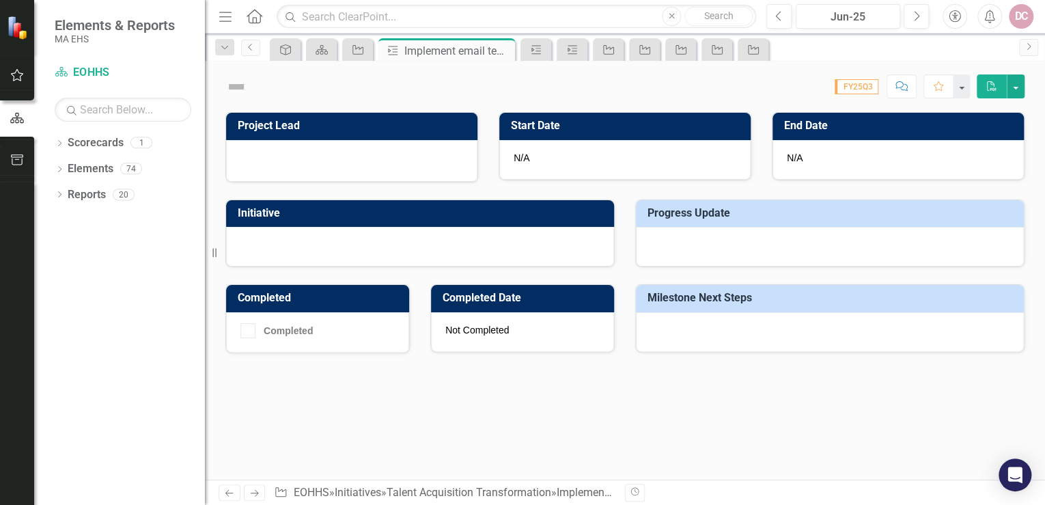
checkbox input "true"
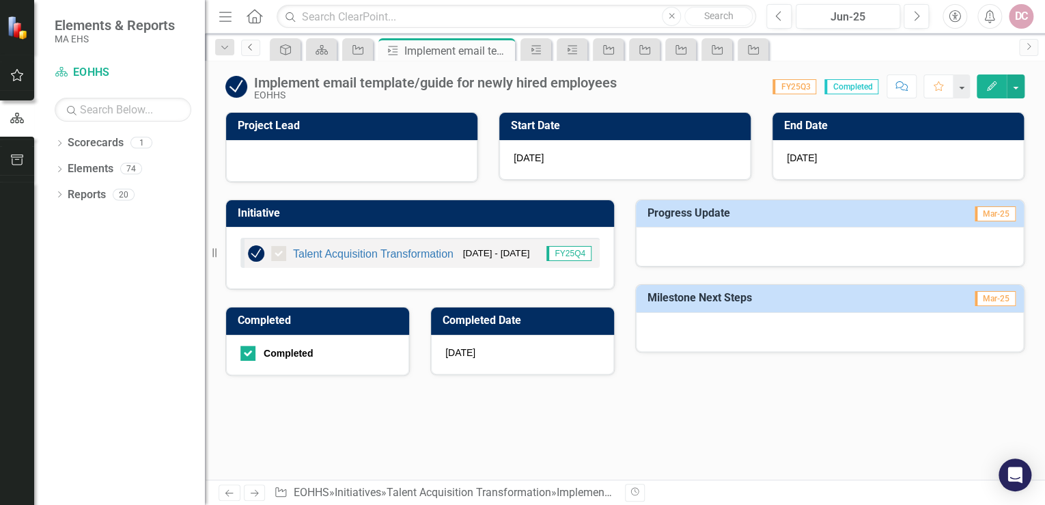
click at [249, 45] on icon "Previous" at bounding box center [250, 47] width 11 height 8
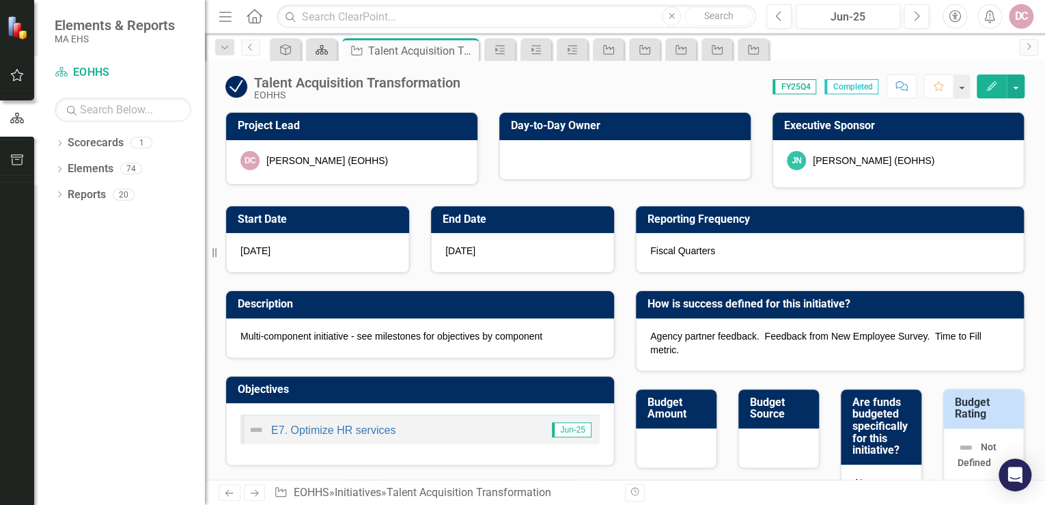
click at [315, 49] on icon "Scorecard" at bounding box center [322, 49] width 14 height 11
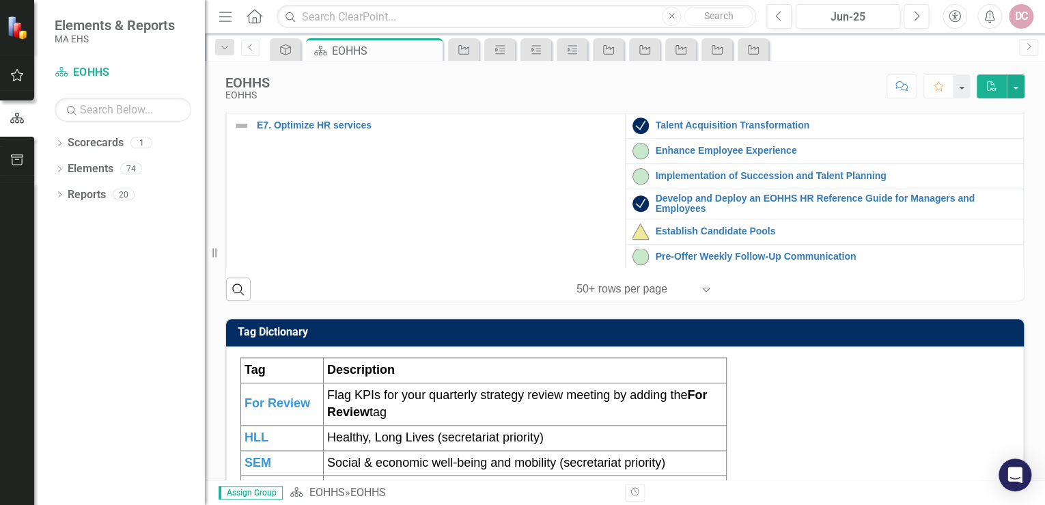
scroll to position [218, 0]
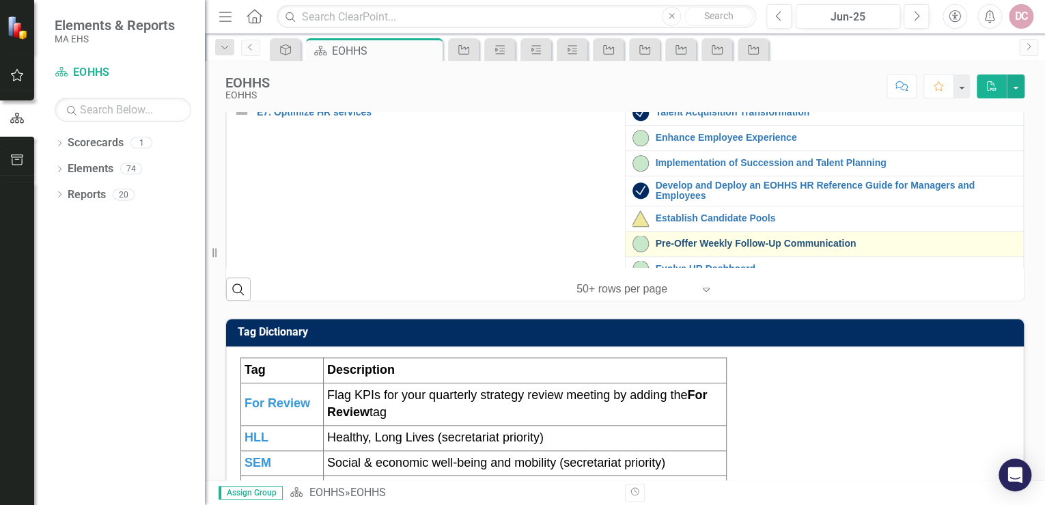
click at [666, 249] on link "Pre-Offer Weekly Follow-Up Communication" at bounding box center [835, 243] width 361 height 10
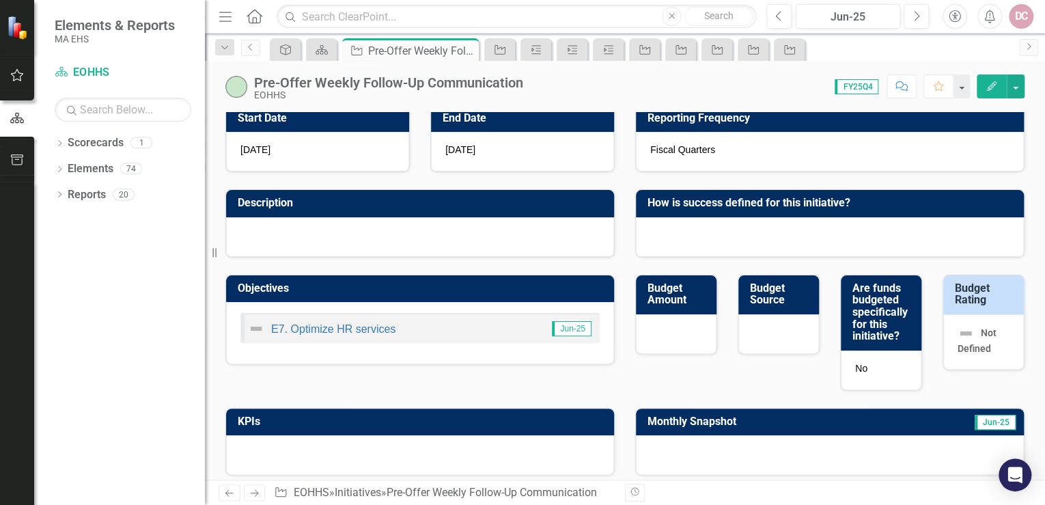
scroll to position [55, 0]
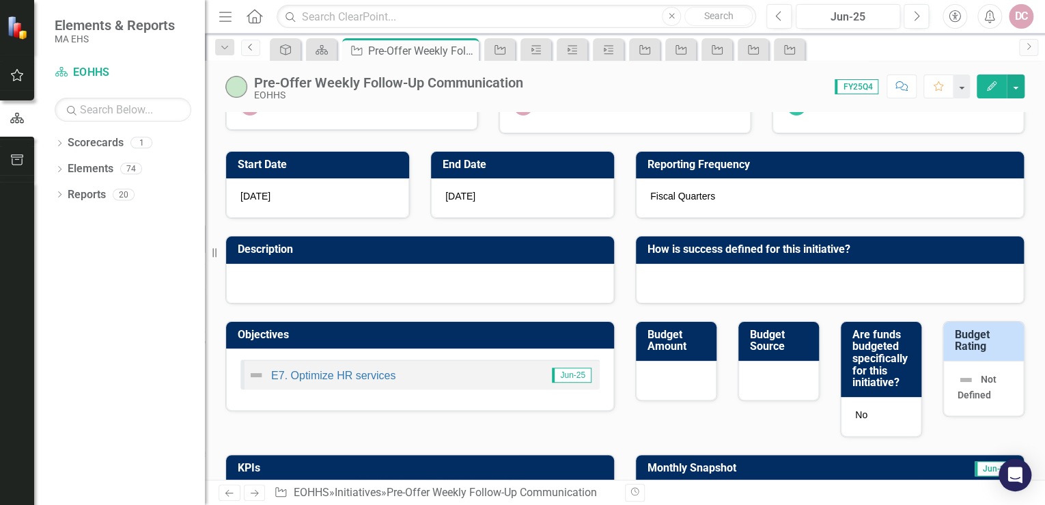
click at [251, 46] on icon "Previous" at bounding box center [250, 47] width 11 height 8
